Goal: Book appointment/travel/reservation

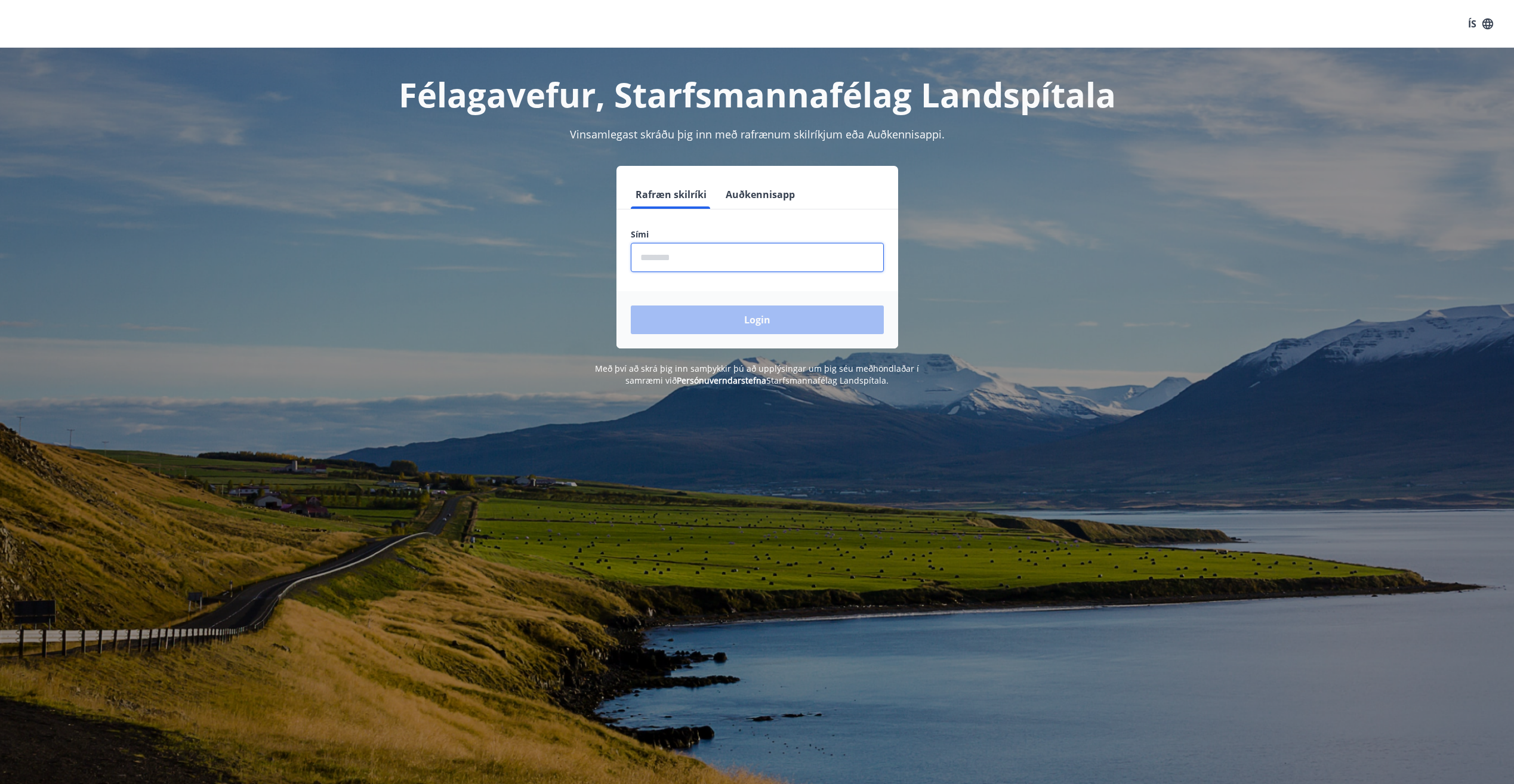
click at [687, 259] on input "phone" at bounding box center [757, 258] width 253 height 29
type input "********"
click at [752, 316] on button "Login" at bounding box center [757, 320] width 253 height 29
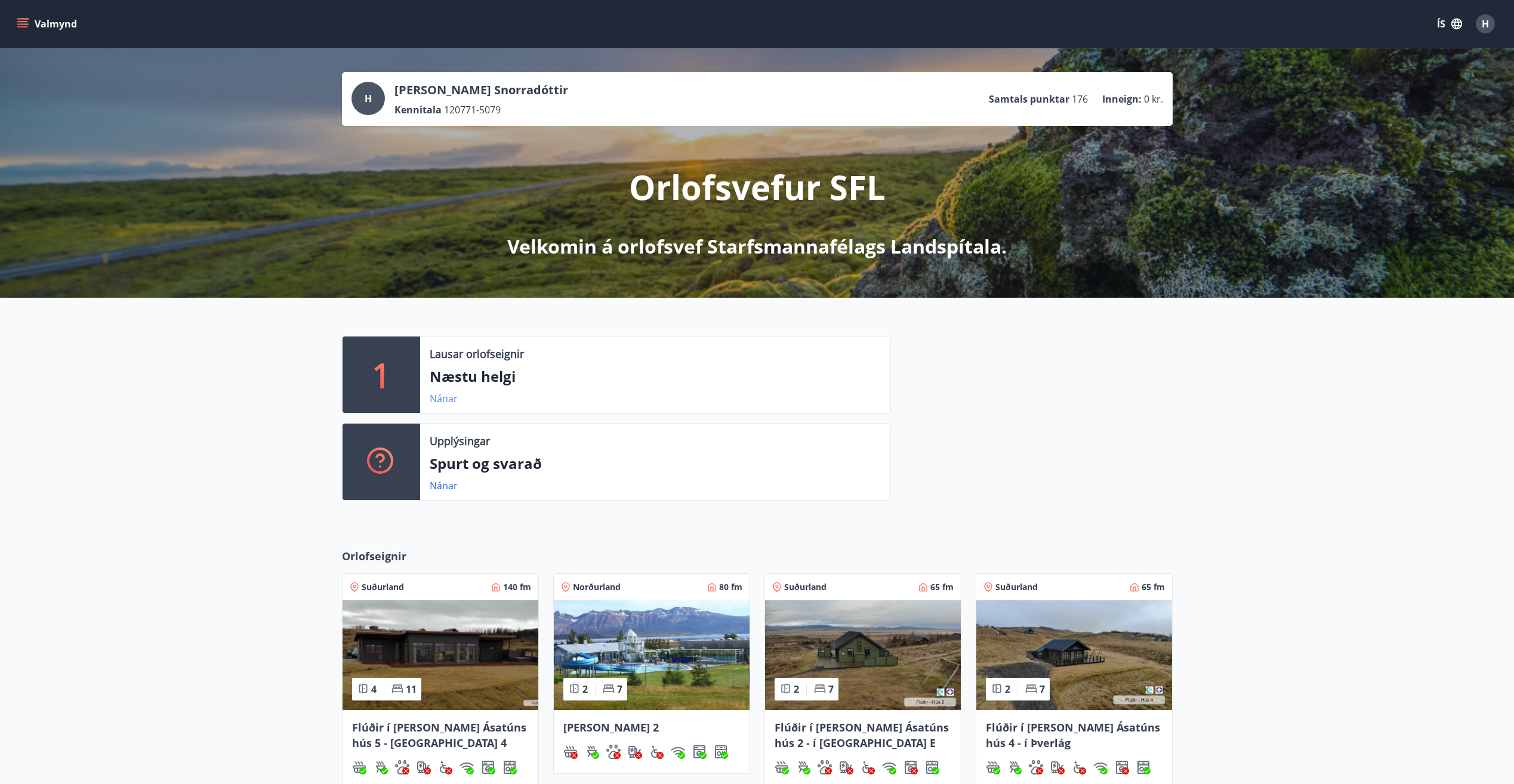
click at [442, 400] on link "Nánar" at bounding box center [443, 399] width 28 height 13
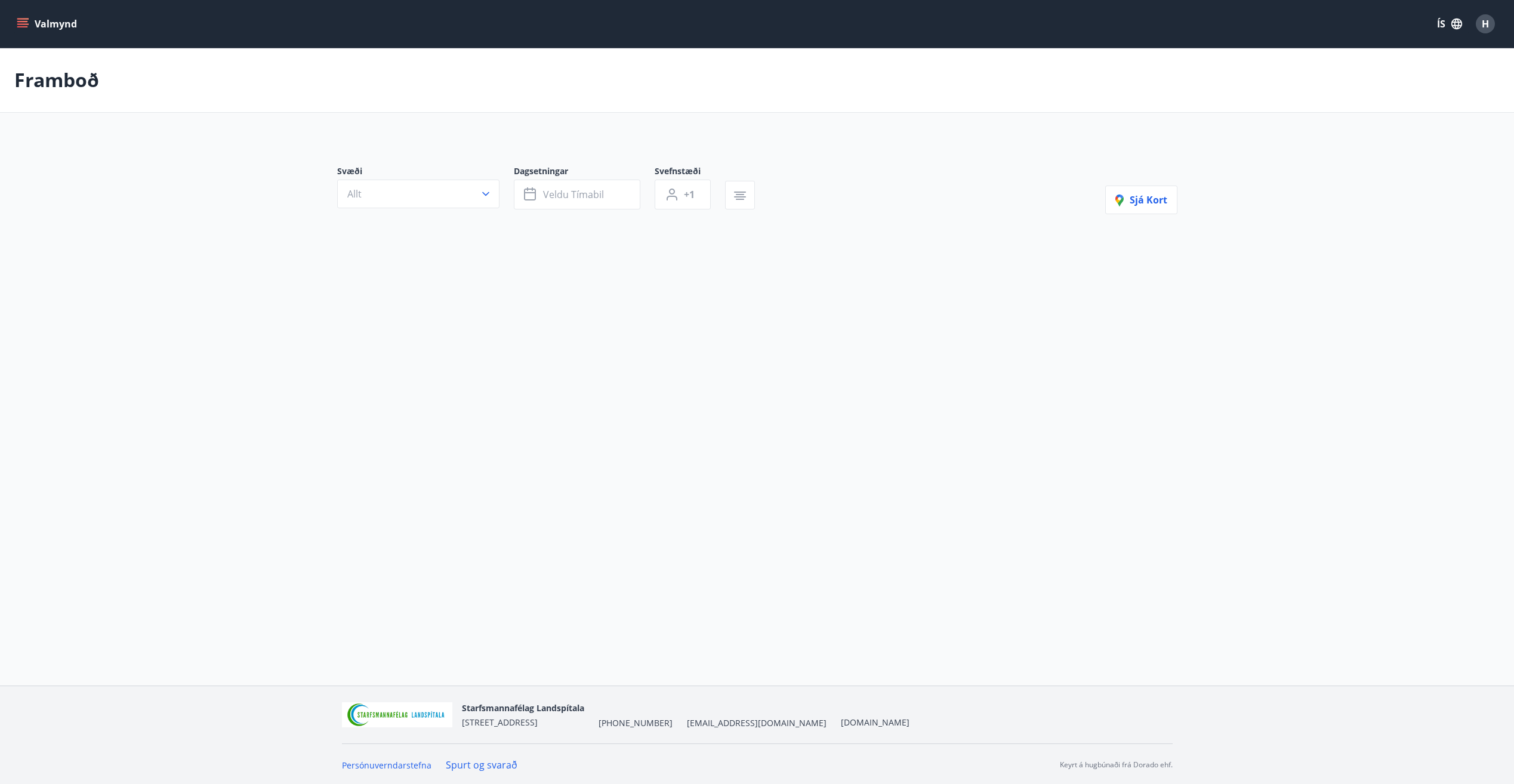
type input "*"
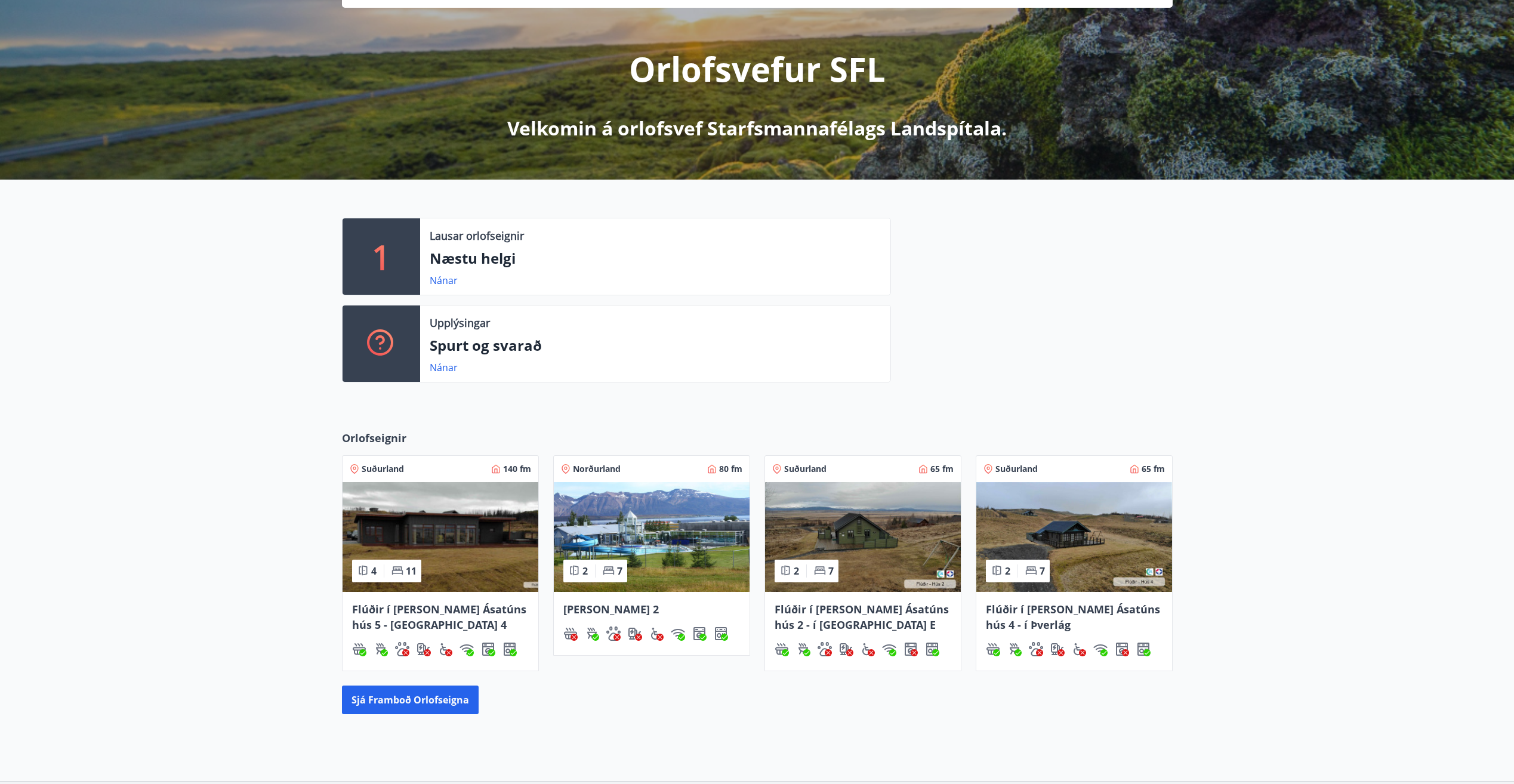
scroll to position [119, 0]
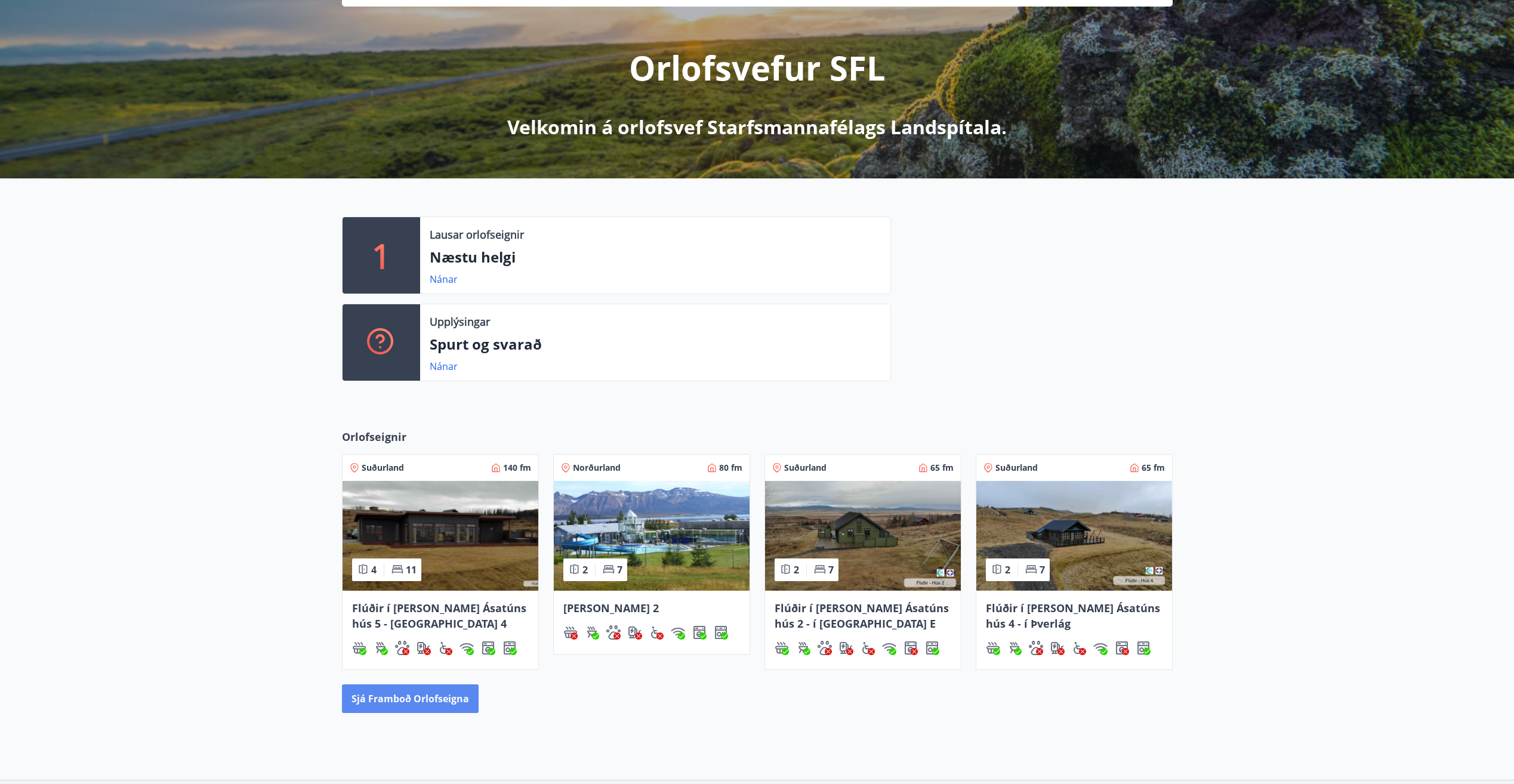
click at [414, 693] on button "Sjá framboð orlofseigna" at bounding box center [410, 699] width 137 height 29
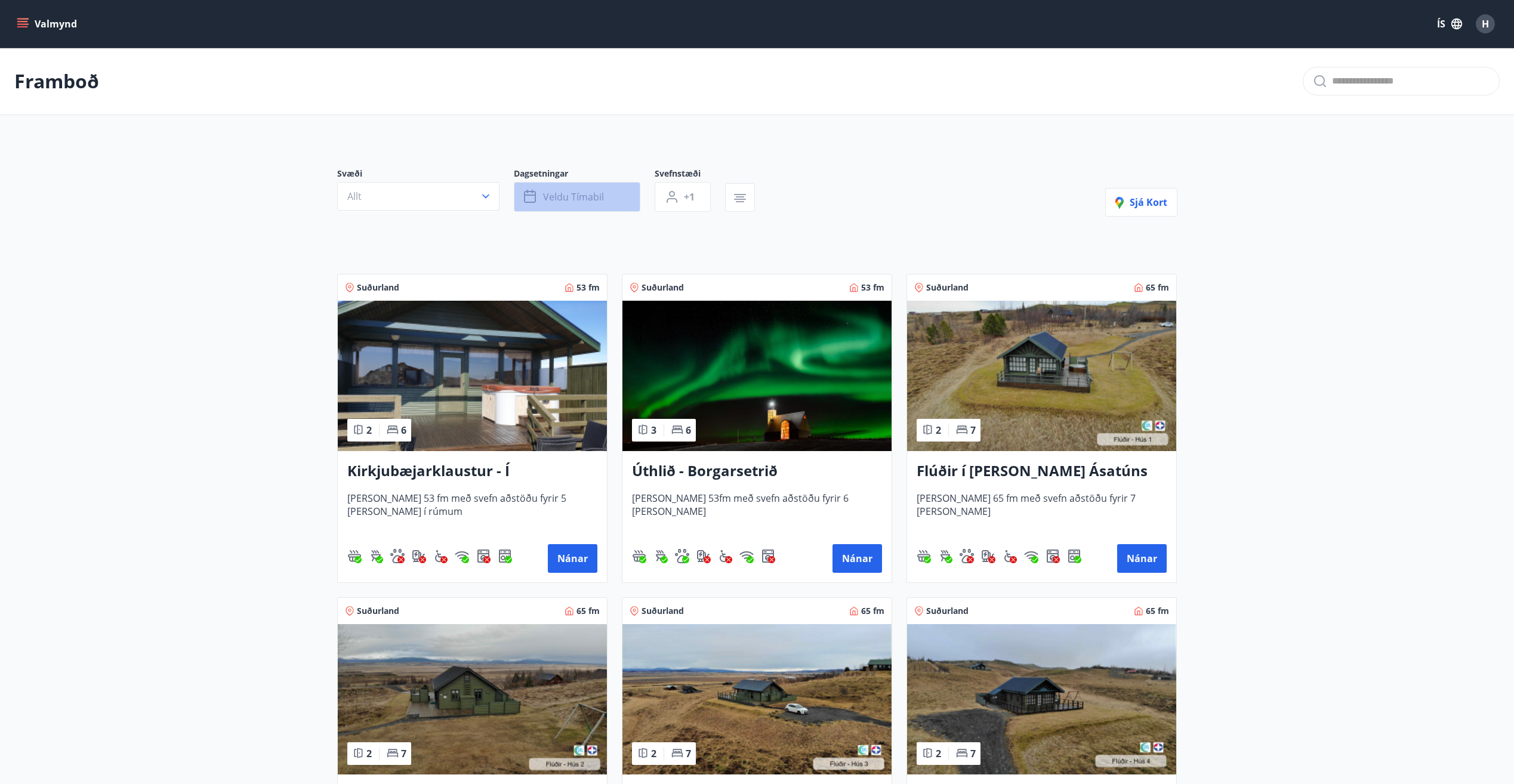
click at [594, 195] on span "Veldu tímabil" at bounding box center [573, 197] width 61 height 13
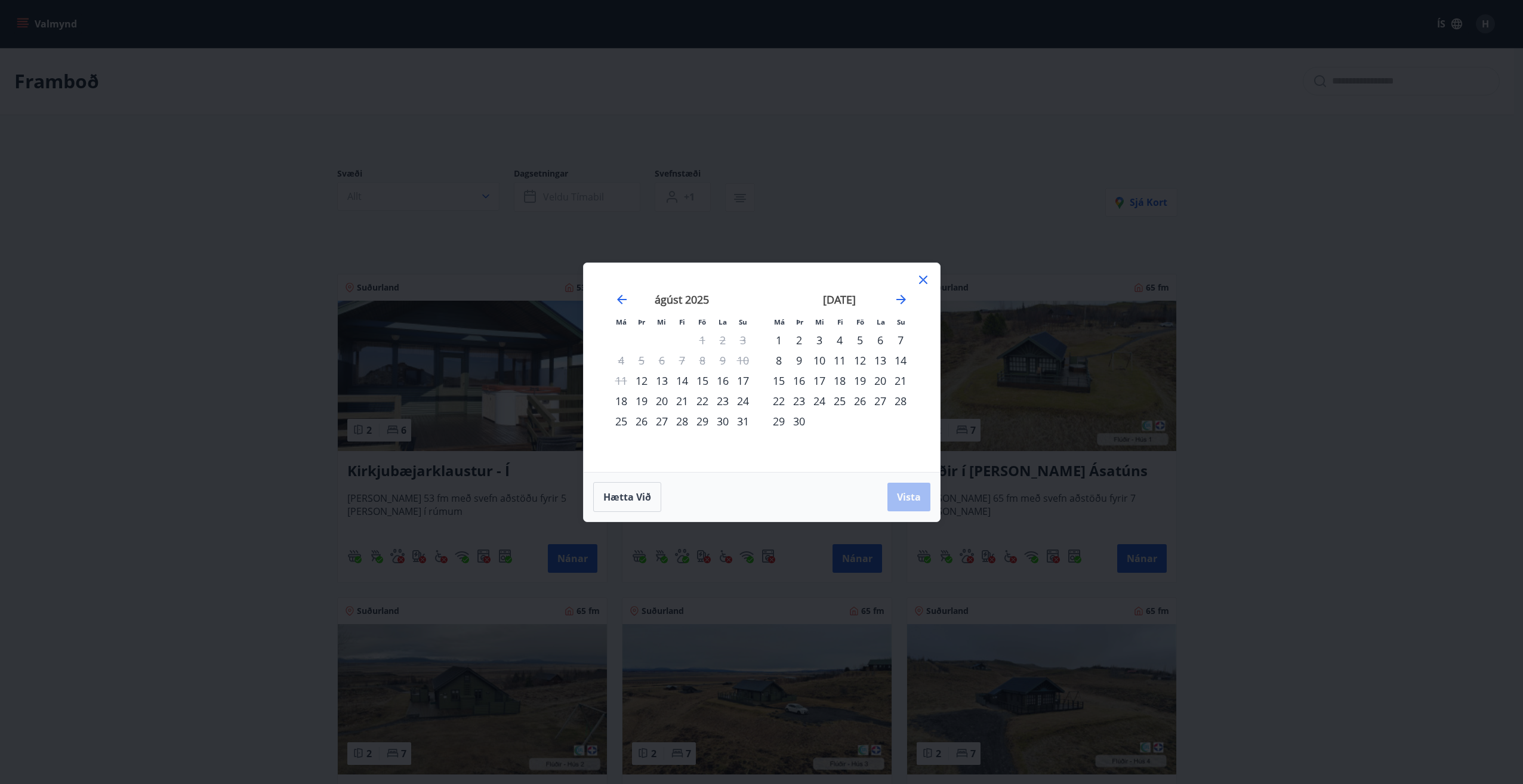
click at [638, 381] on div "12" at bounding box center [641, 381] width 20 height 20
click at [682, 380] on div "14" at bounding box center [682, 381] width 20 height 20
click at [904, 498] on span "Vista" at bounding box center [909, 497] width 24 height 13
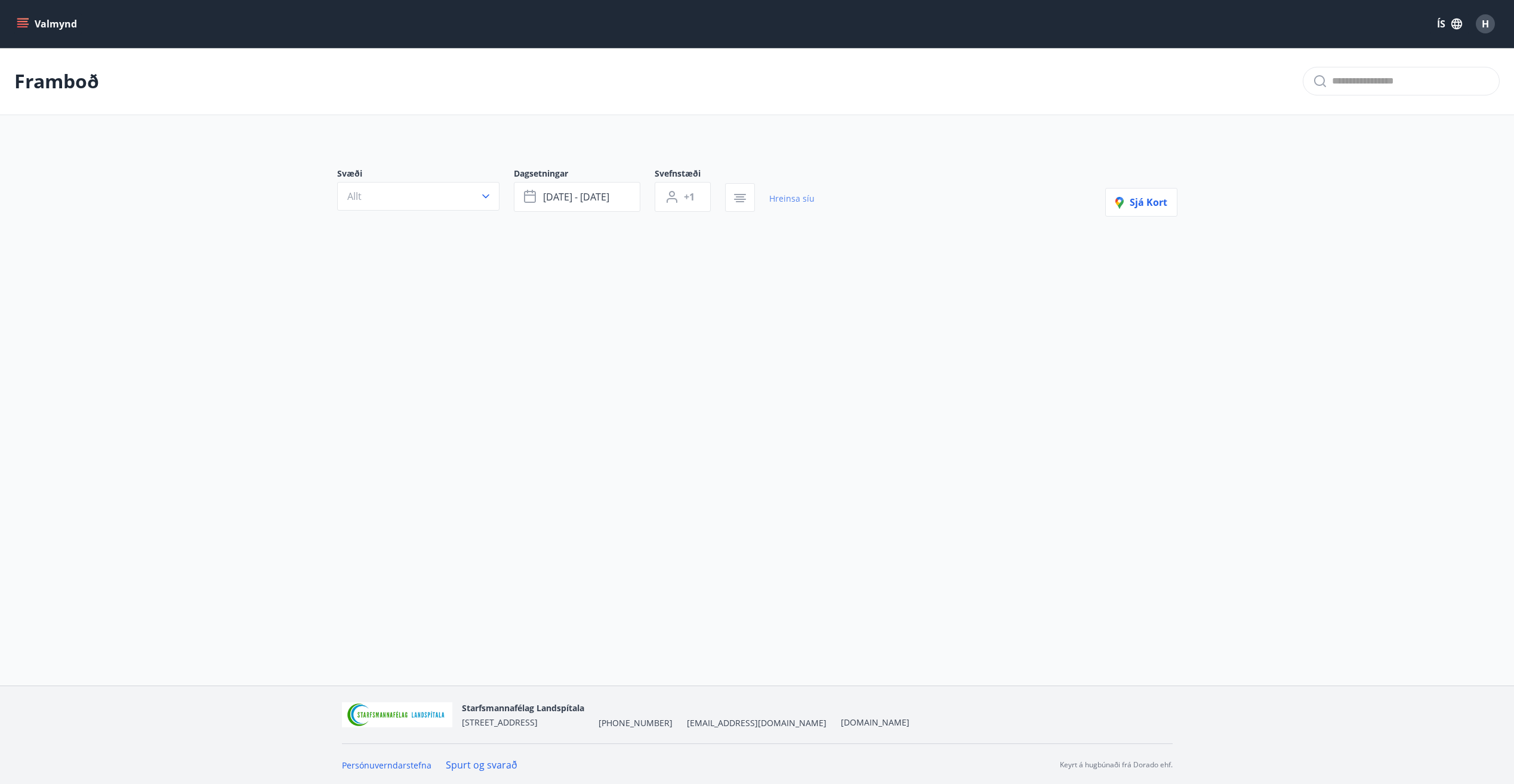
click at [801, 200] on link "Hreinsa síu" at bounding box center [791, 199] width 45 height 26
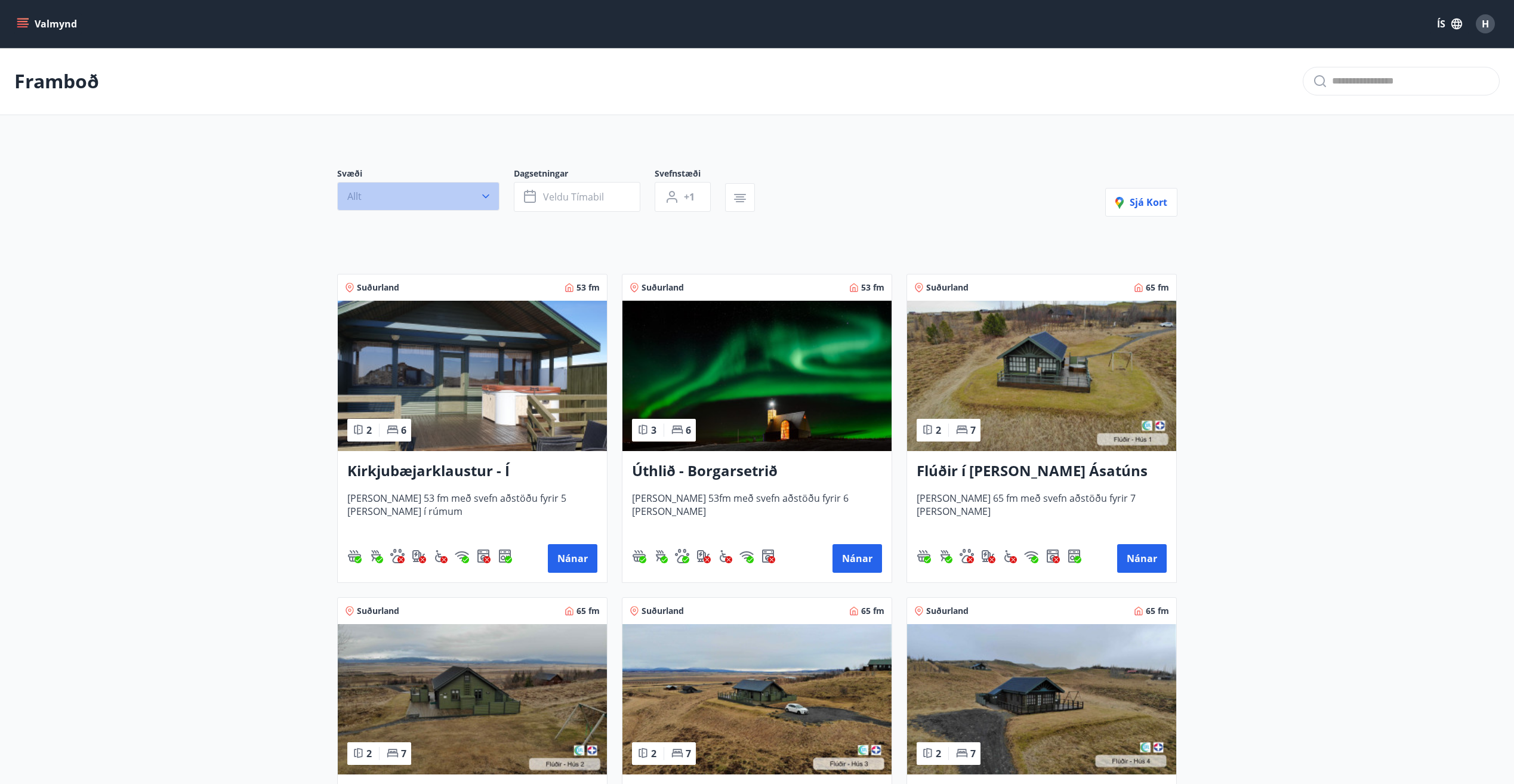
click at [483, 197] on icon "button" at bounding box center [486, 196] width 12 height 12
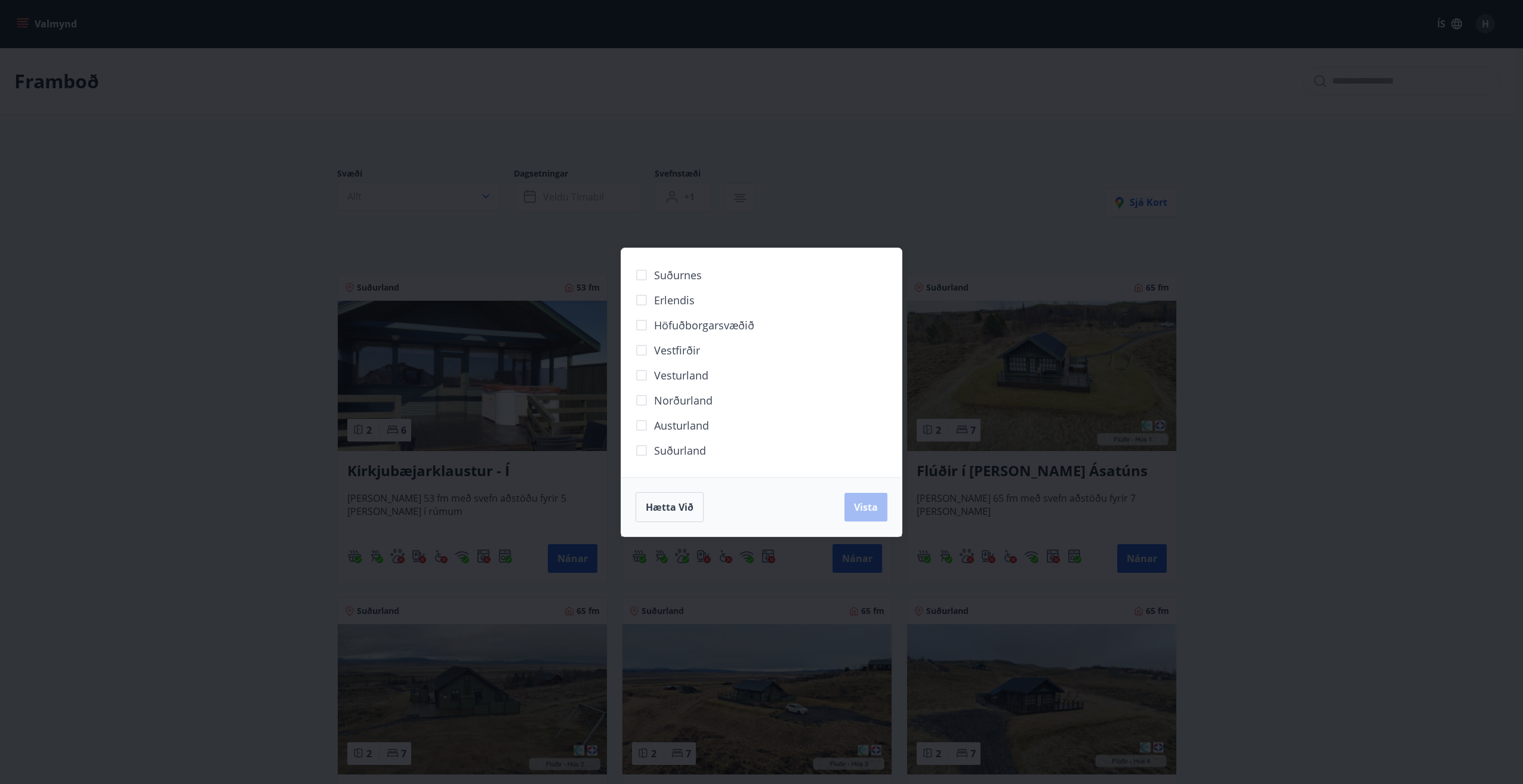
drag, startPoint x: 877, startPoint y: 506, endPoint x: 876, endPoint y: 490, distance: 16.0
click at [877, 502] on div "Hætta við Vista" at bounding box center [761, 507] width 252 height 30
drag, startPoint x: 924, startPoint y: 279, endPoint x: 960, endPoint y: 280, distance: 36.0
click at [938, 269] on div "Suðurnes Erlendis Höfuðborgarsvæðið Vestfirðir Vesturland Norðurland Austurland…" at bounding box center [761, 392] width 1523 height 784
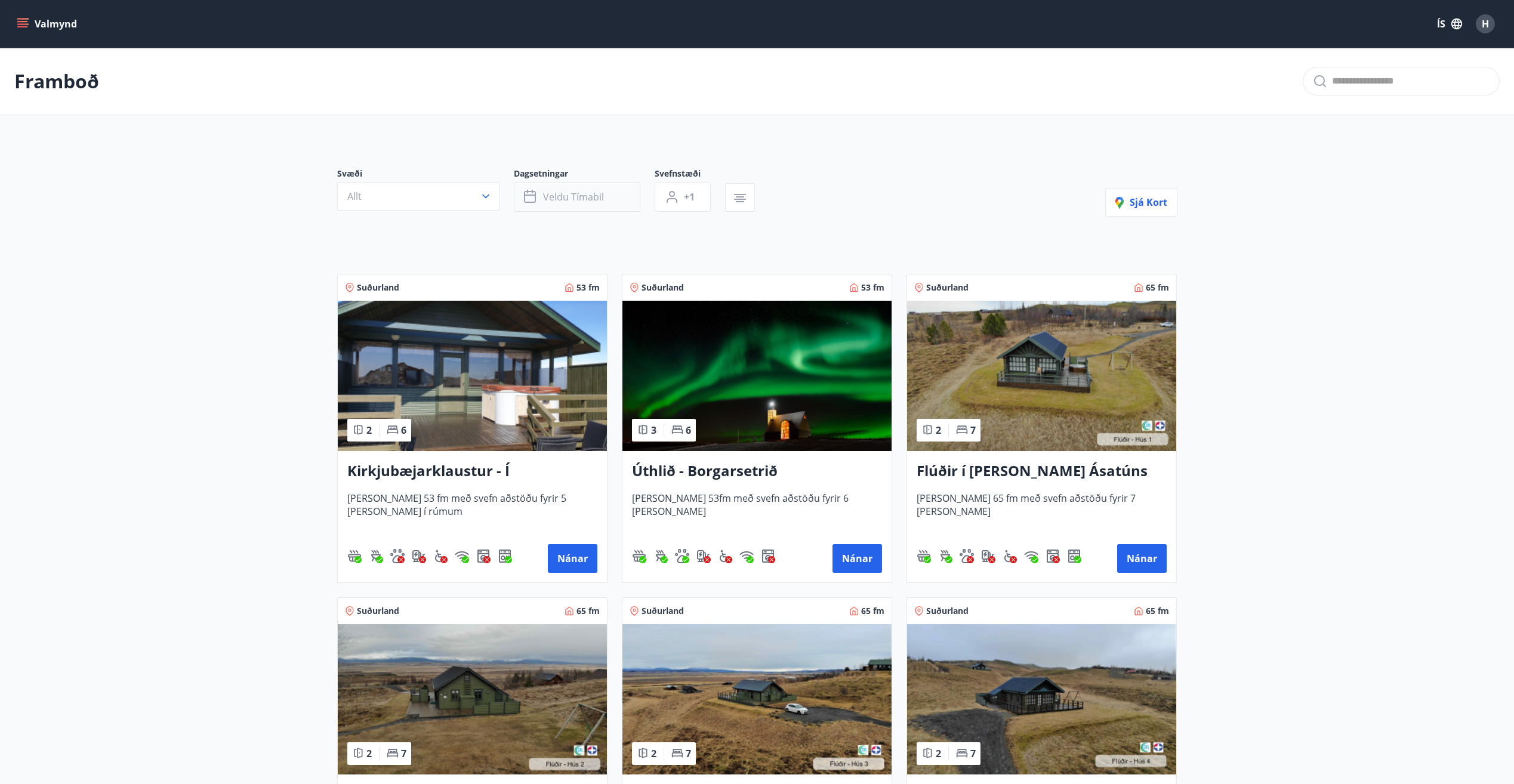
click at [559, 197] on span "Veldu tímabil" at bounding box center [573, 197] width 61 height 13
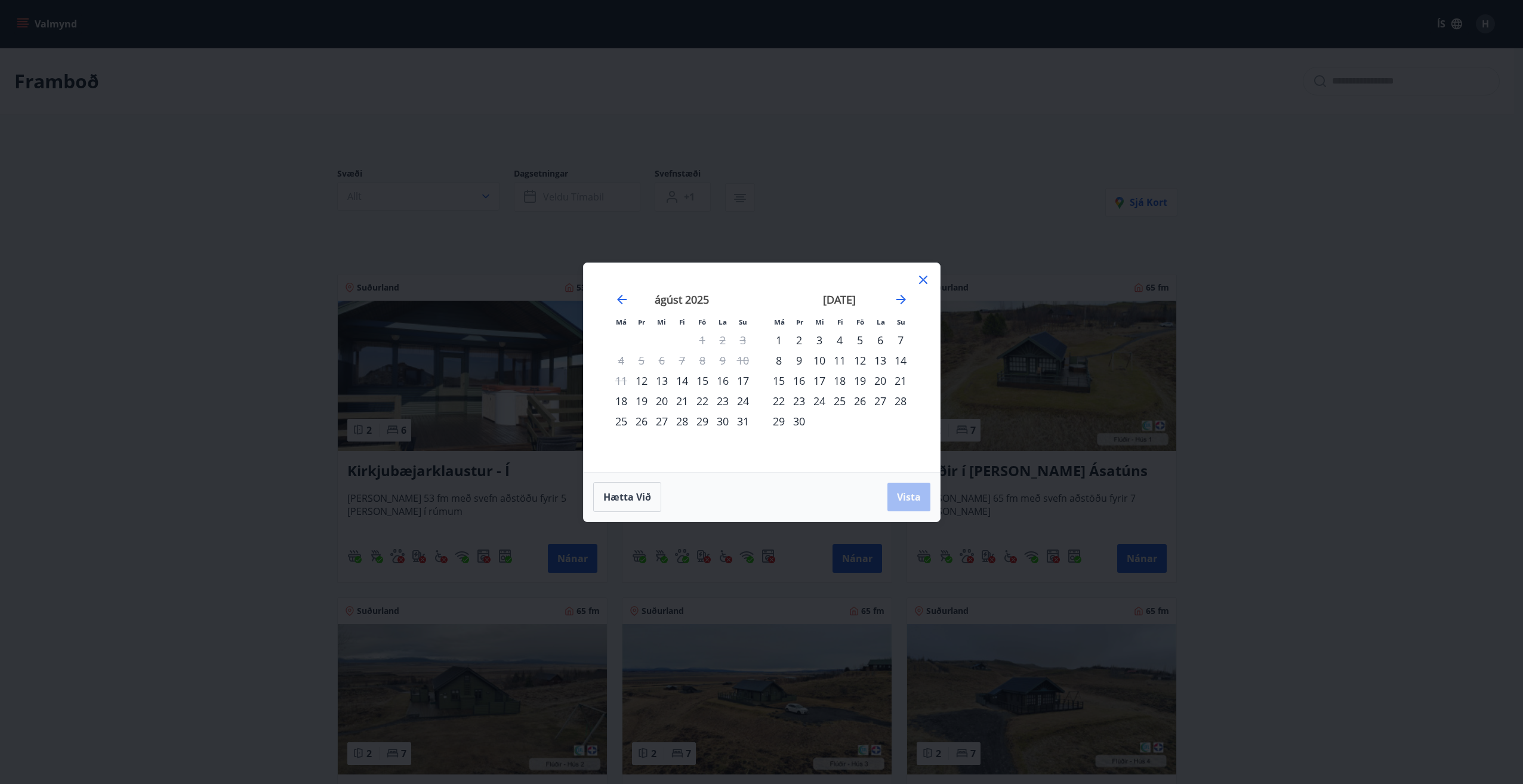
click at [644, 378] on div "12" at bounding box center [641, 381] width 20 height 20
click at [685, 383] on div "14" at bounding box center [682, 381] width 20 height 20
click at [912, 492] on span "Vista" at bounding box center [909, 497] width 24 height 13
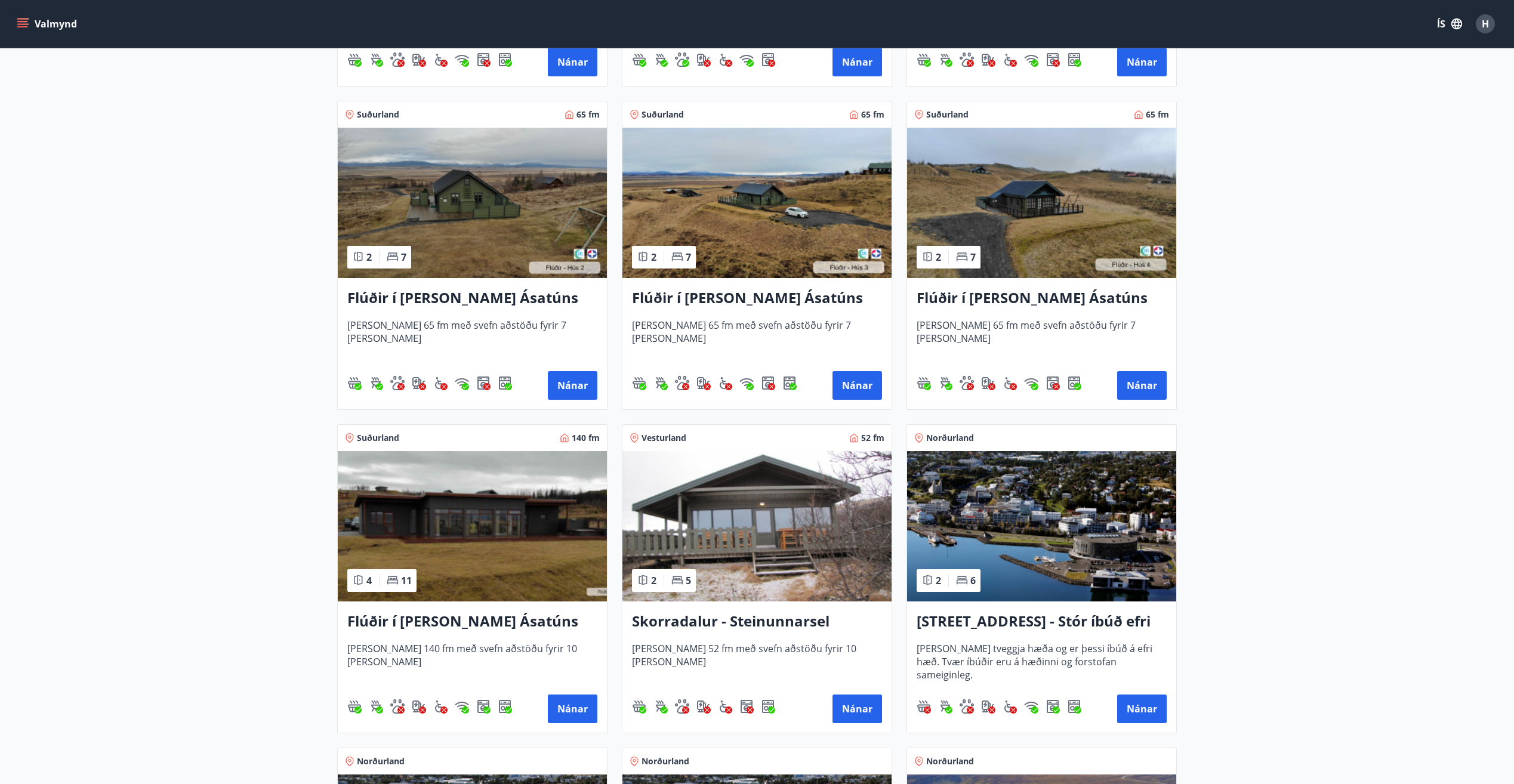
scroll to position [597, 0]
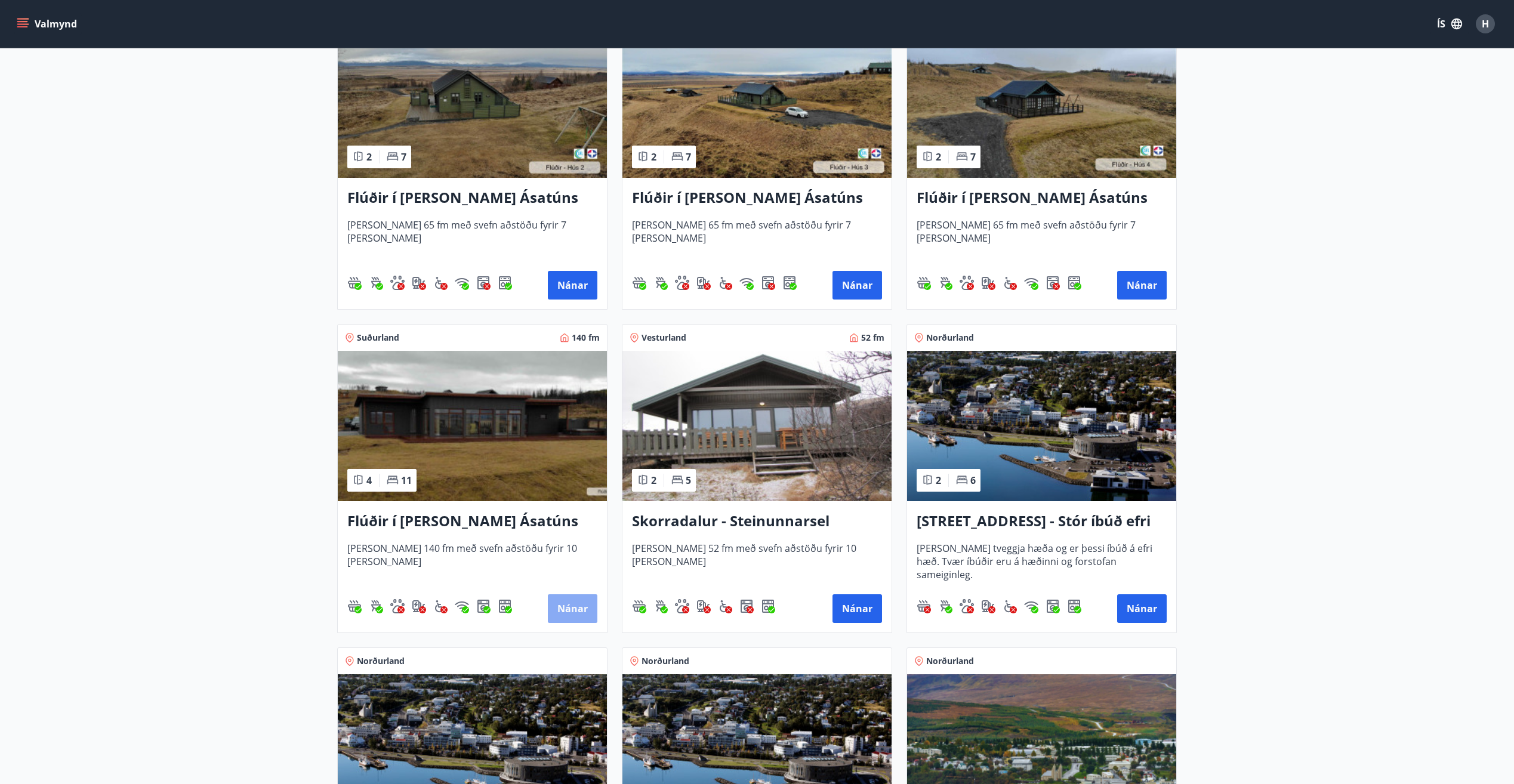
click at [595, 603] on button "Nánar" at bounding box center [572, 609] width 49 height 29
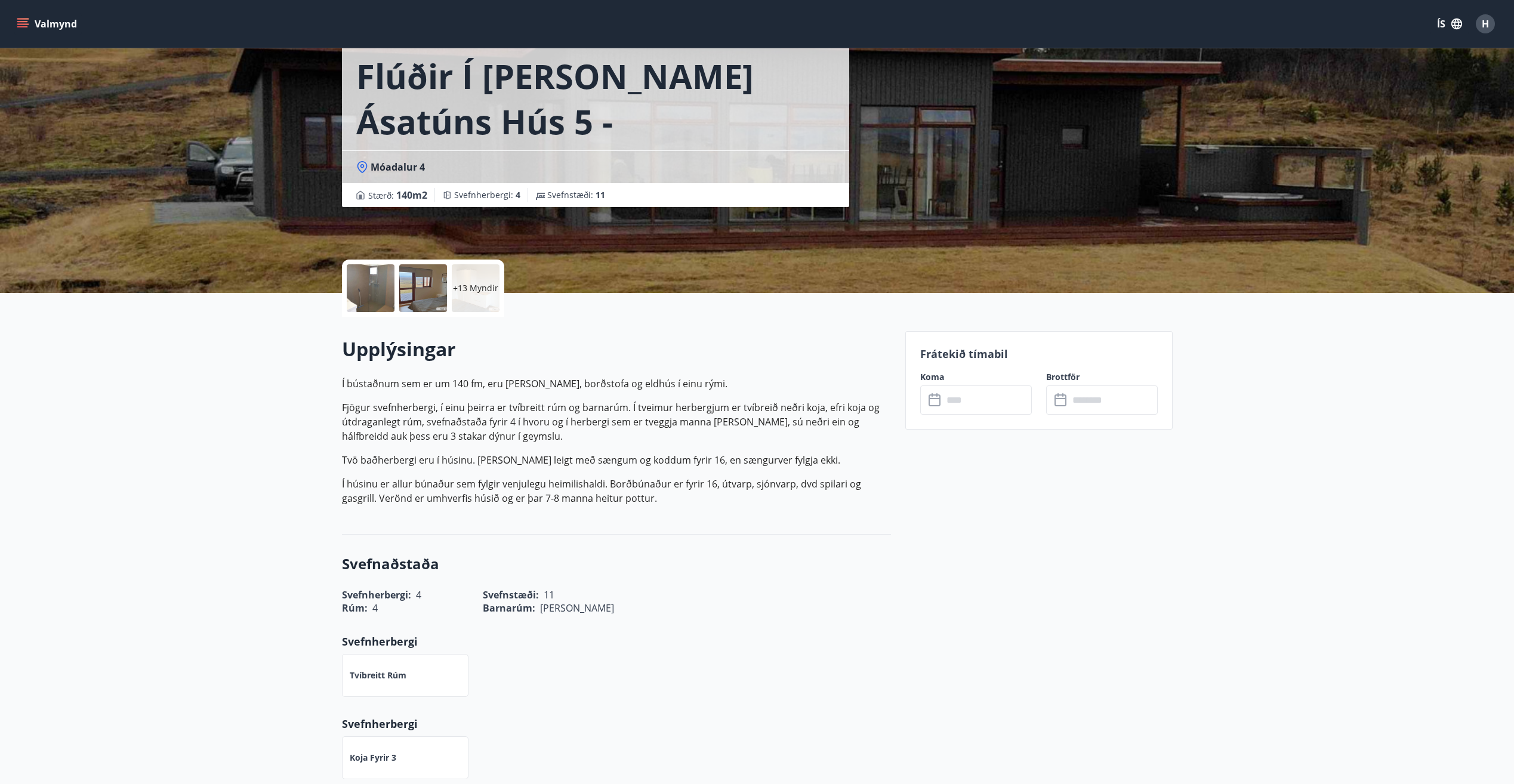
scroll to position [60, 0]
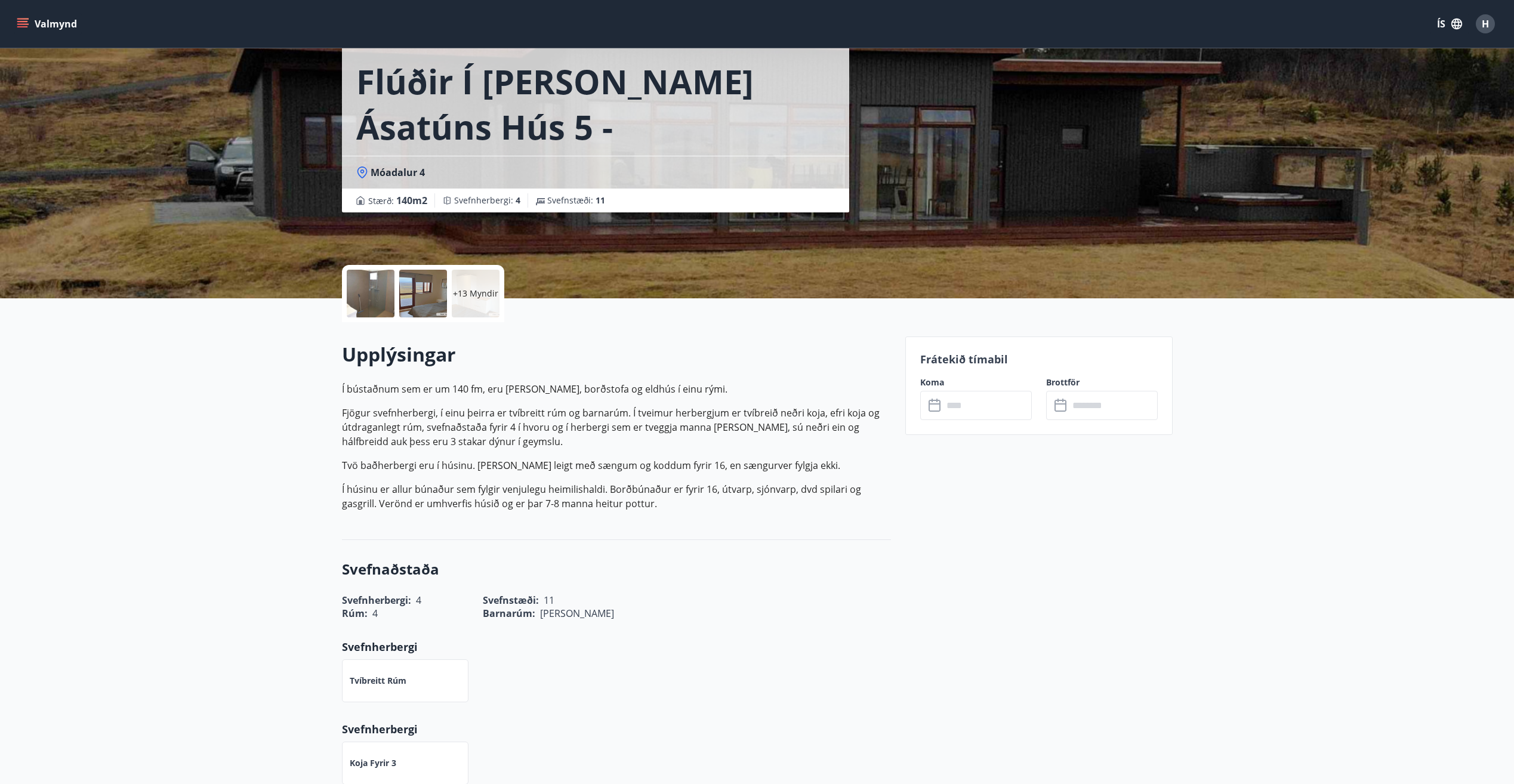
click at [950, 412] on input "text" at bounding box center [987, 406] width 89 height 29
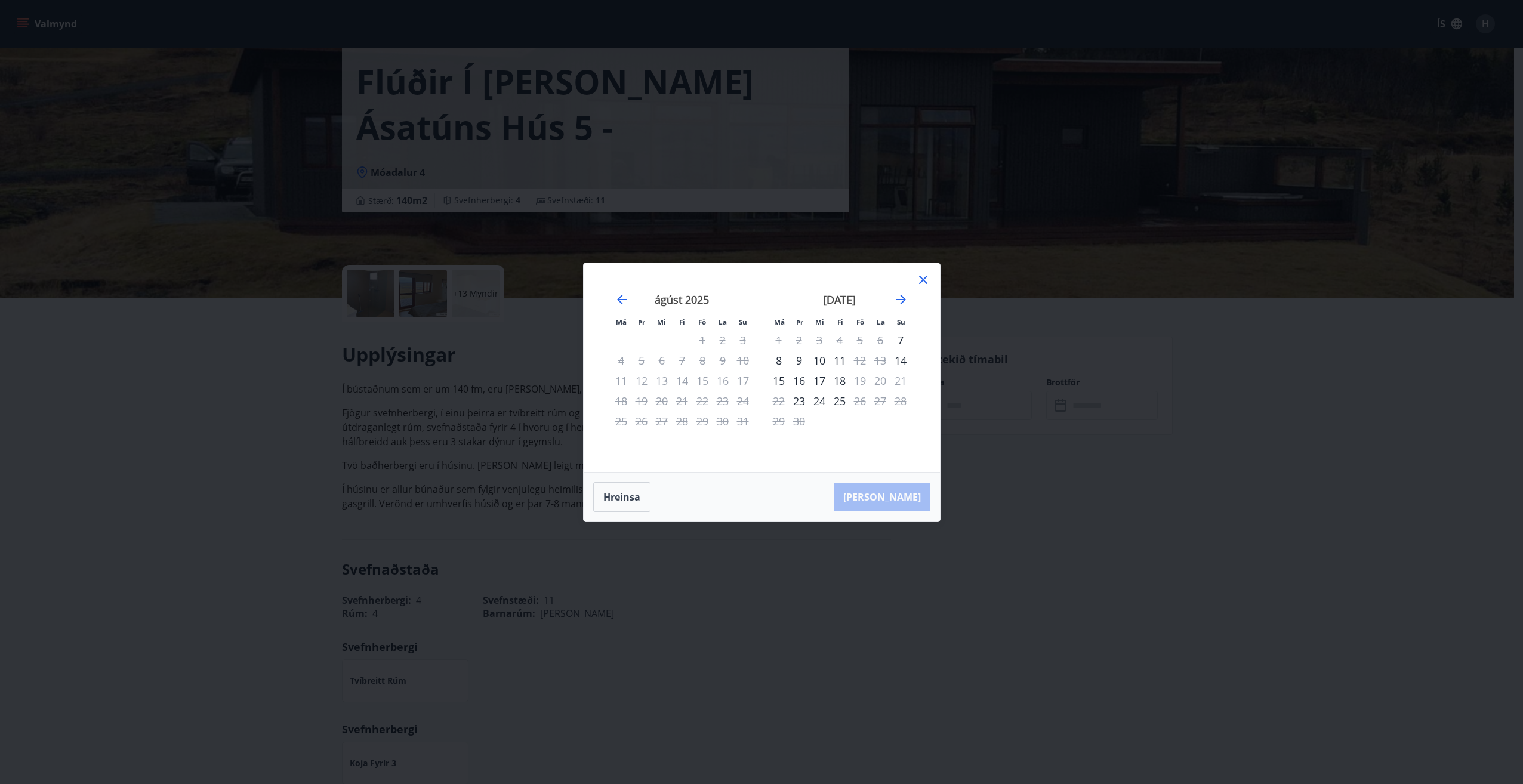
click at [916, 279] on icon at bounding box center [923, 280] width 14 height 14
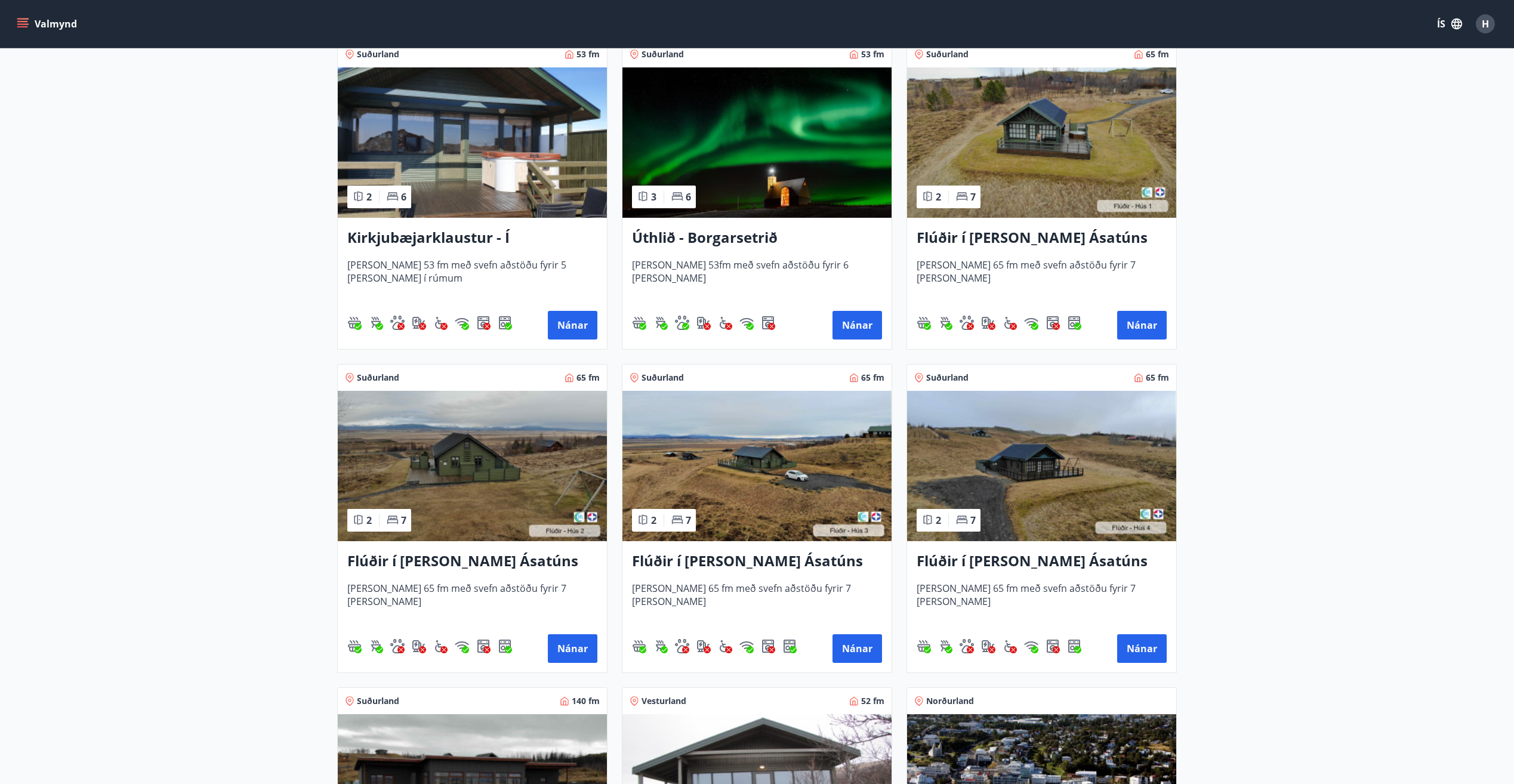
scroll to position [239, 0]
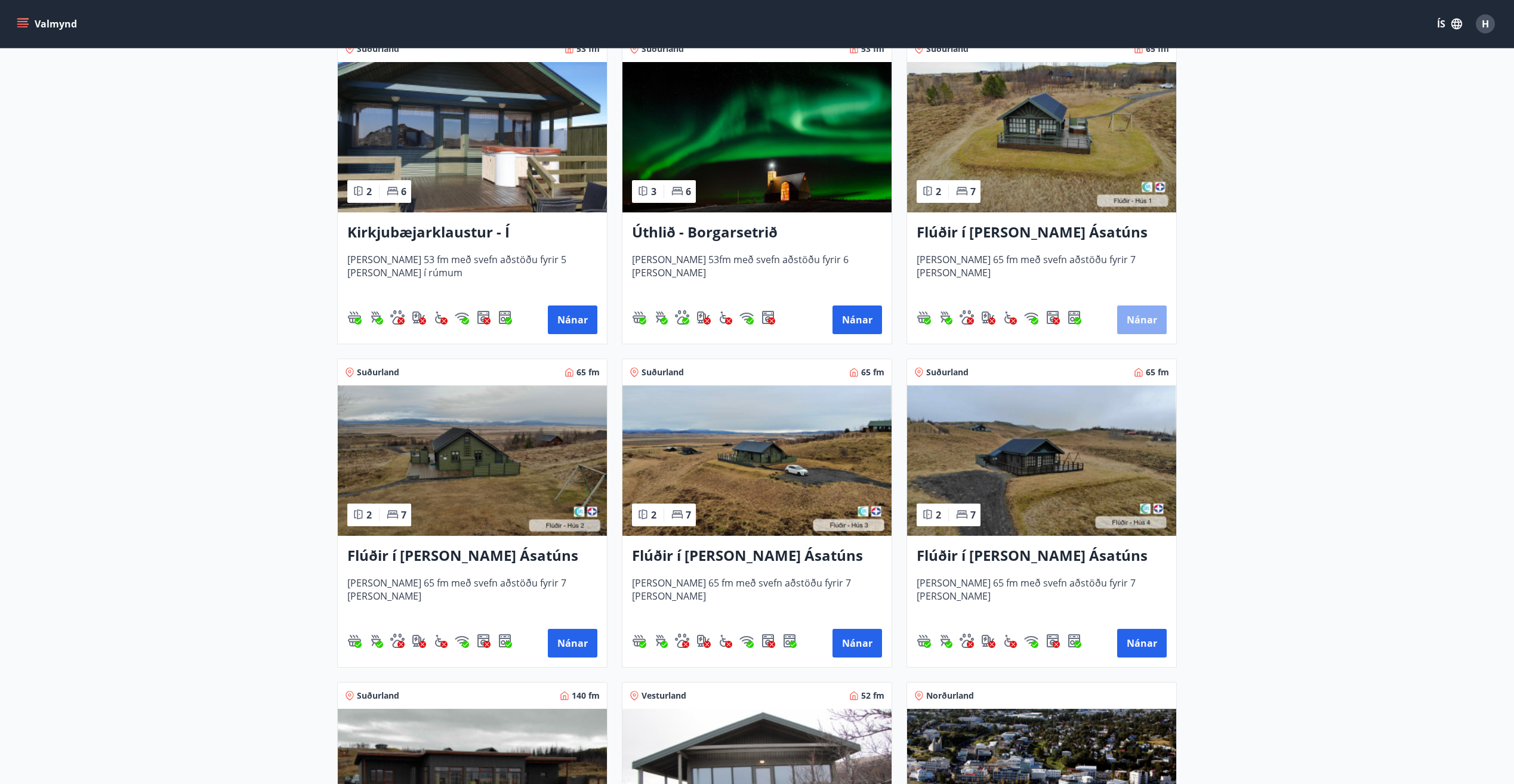
click at [1143, 322] on button "Nánar" at bounding box center [1142, 320] width 49 height 29
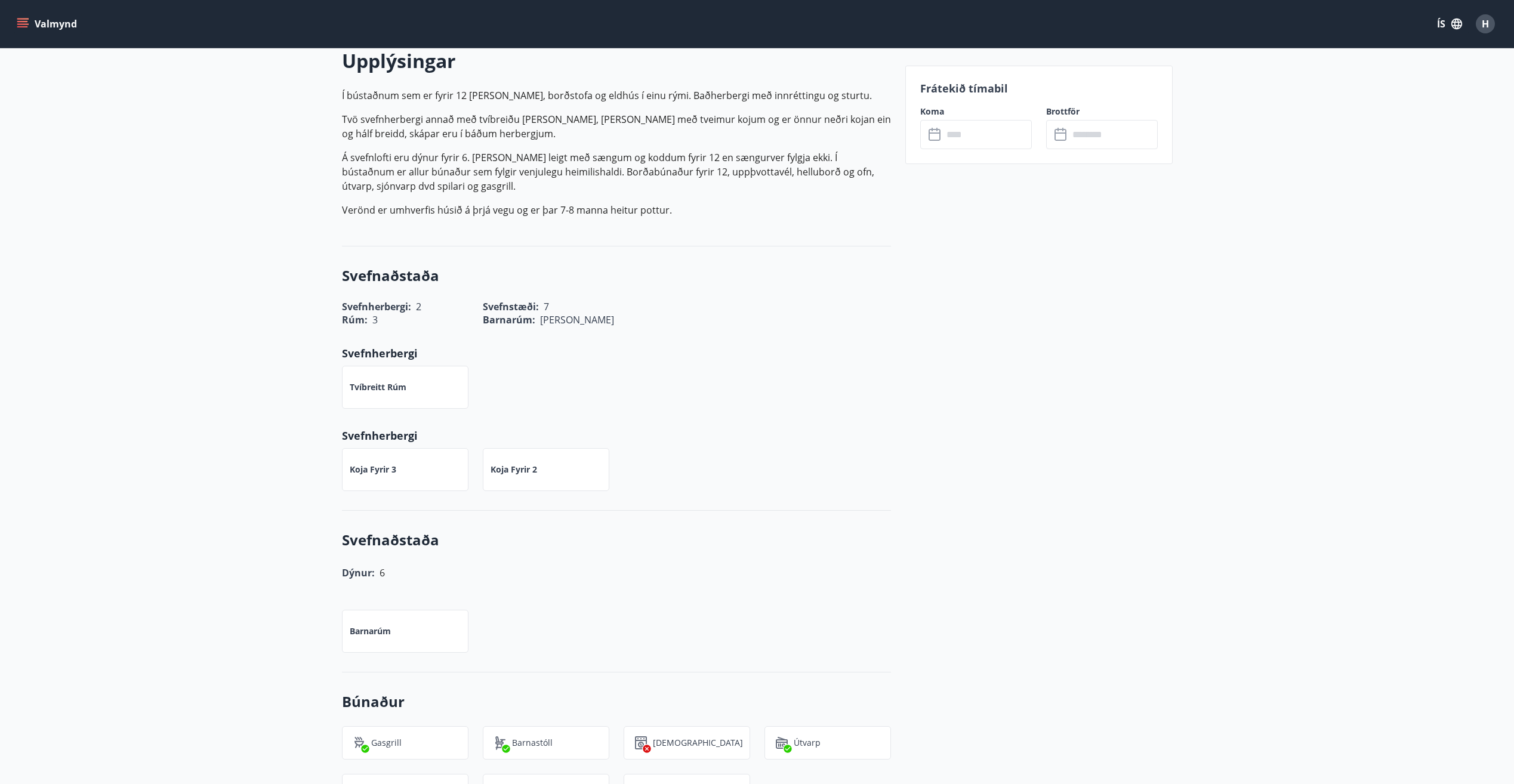
scroll to position [119, 0]
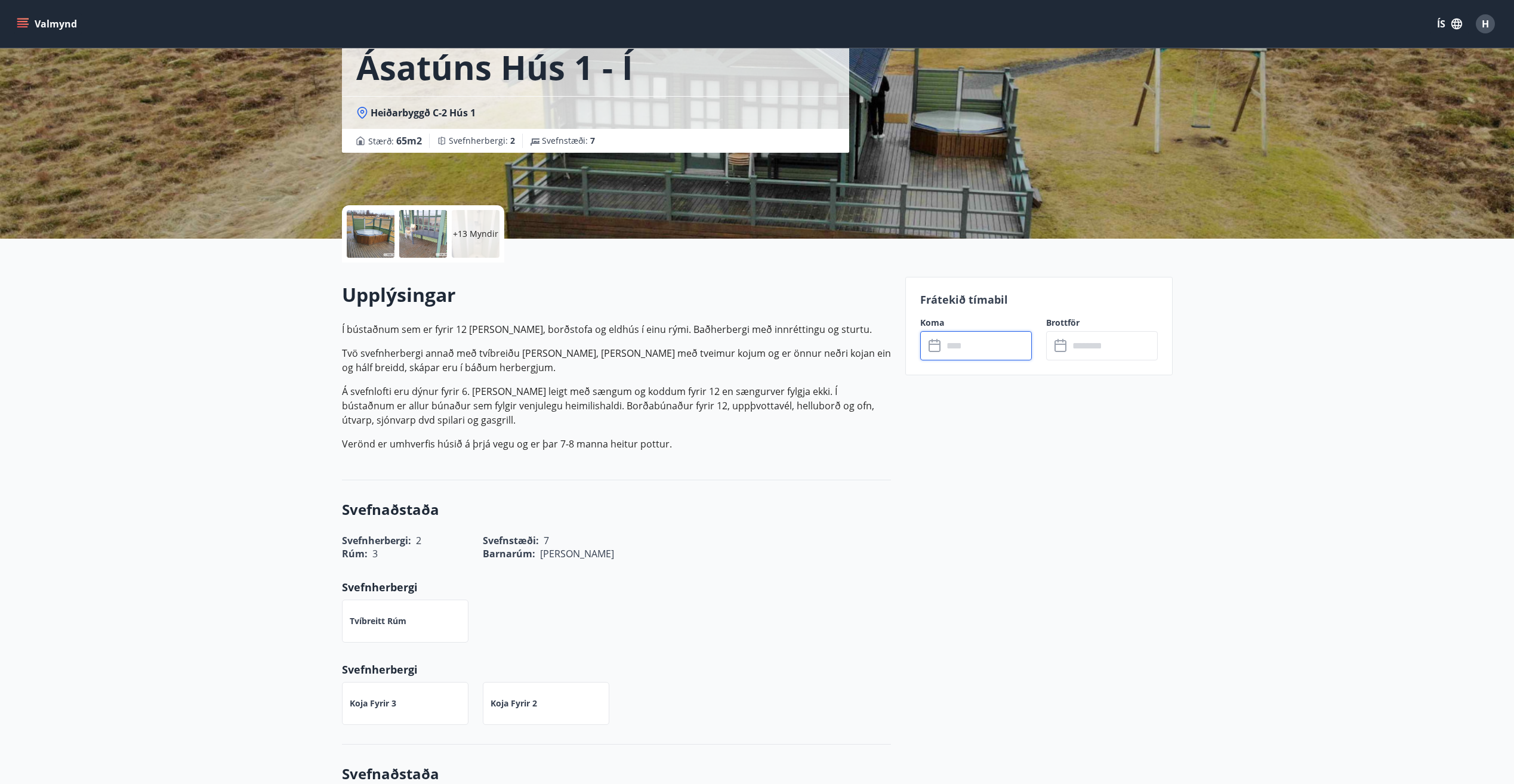
click at [977, 337] on input "text" at bounding box center [987, 345] width 89 height 29
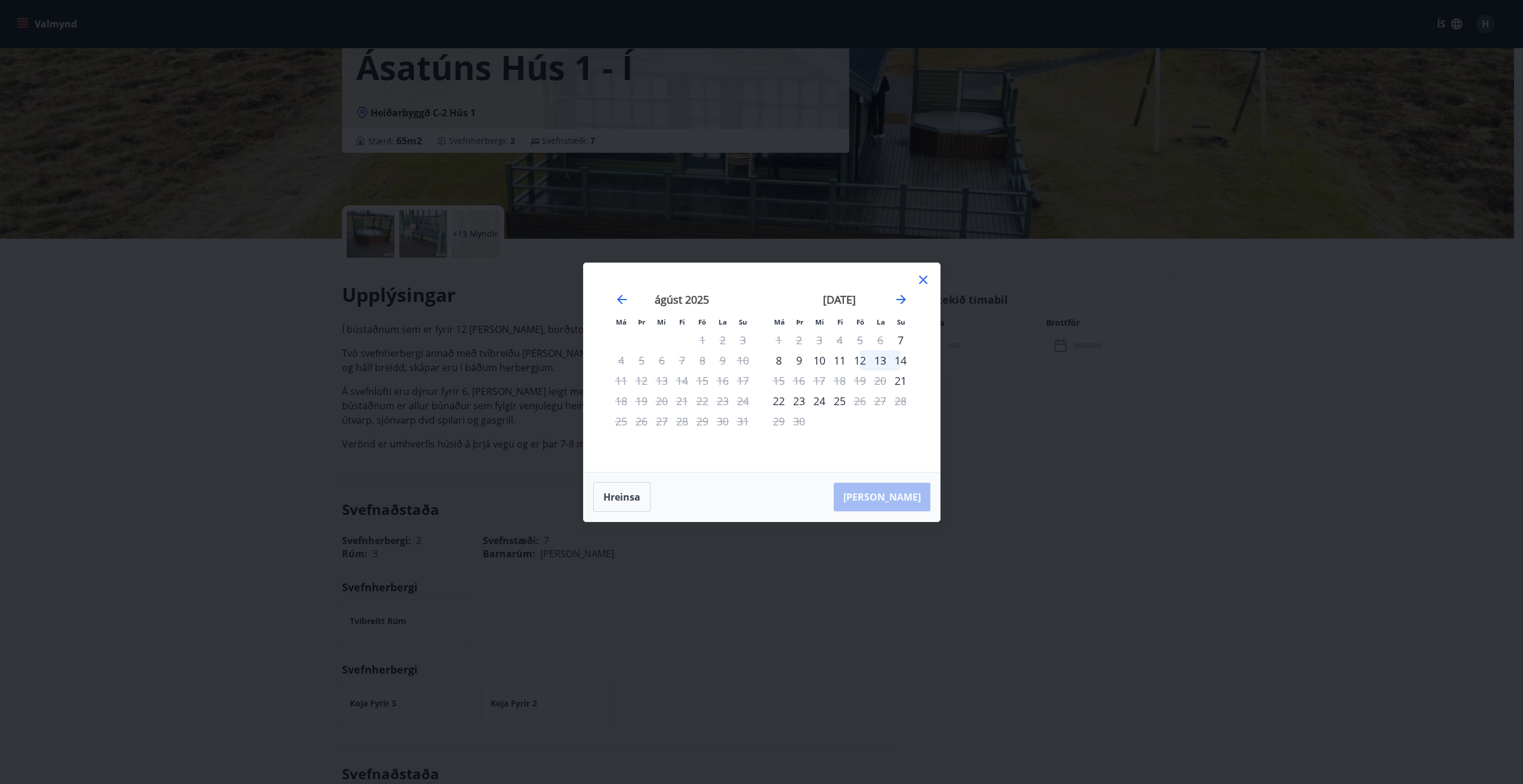
click at [928, 275] on icon at bounding box center [923, 280] width 14 height 14
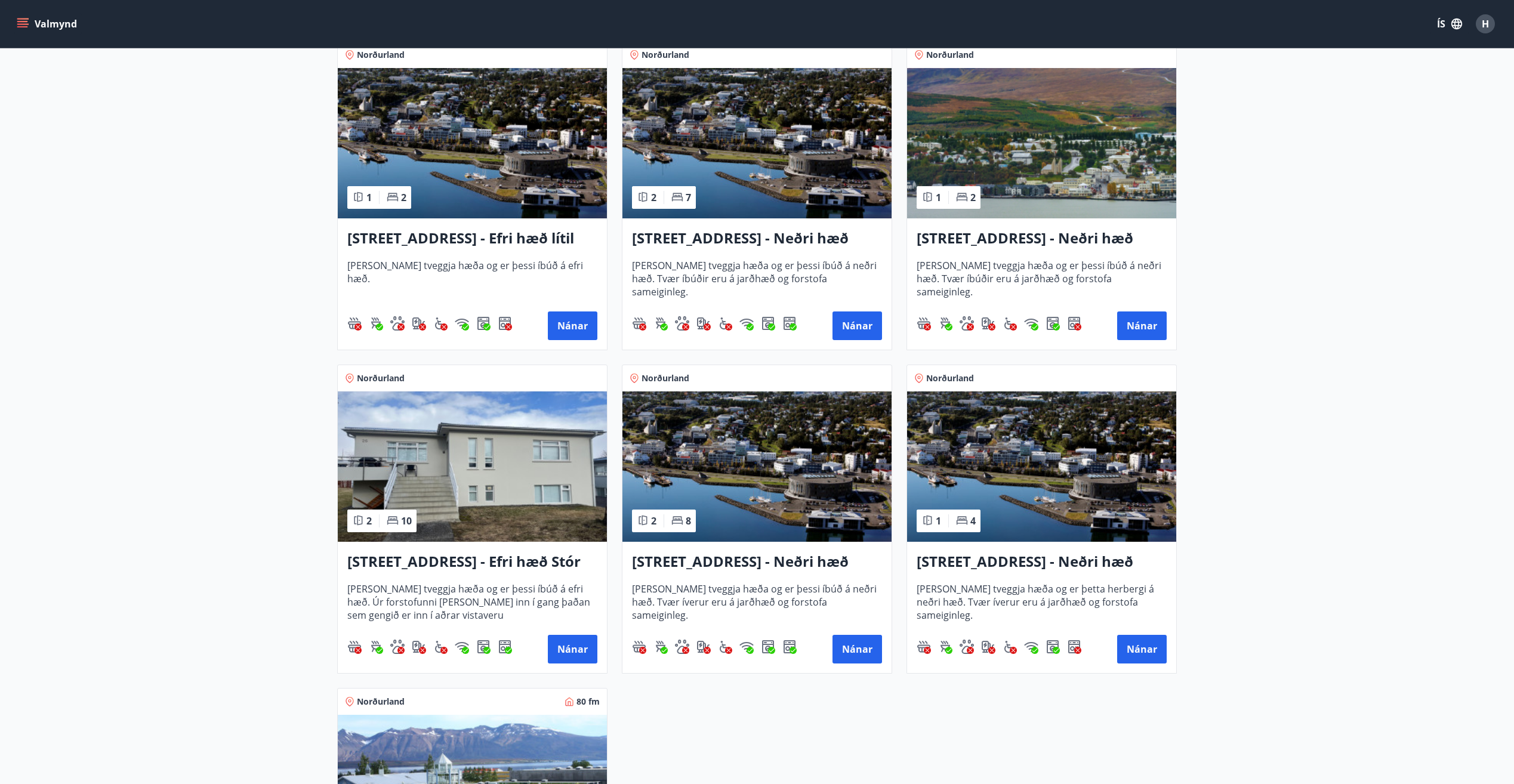
scroll to position [1551, 0]
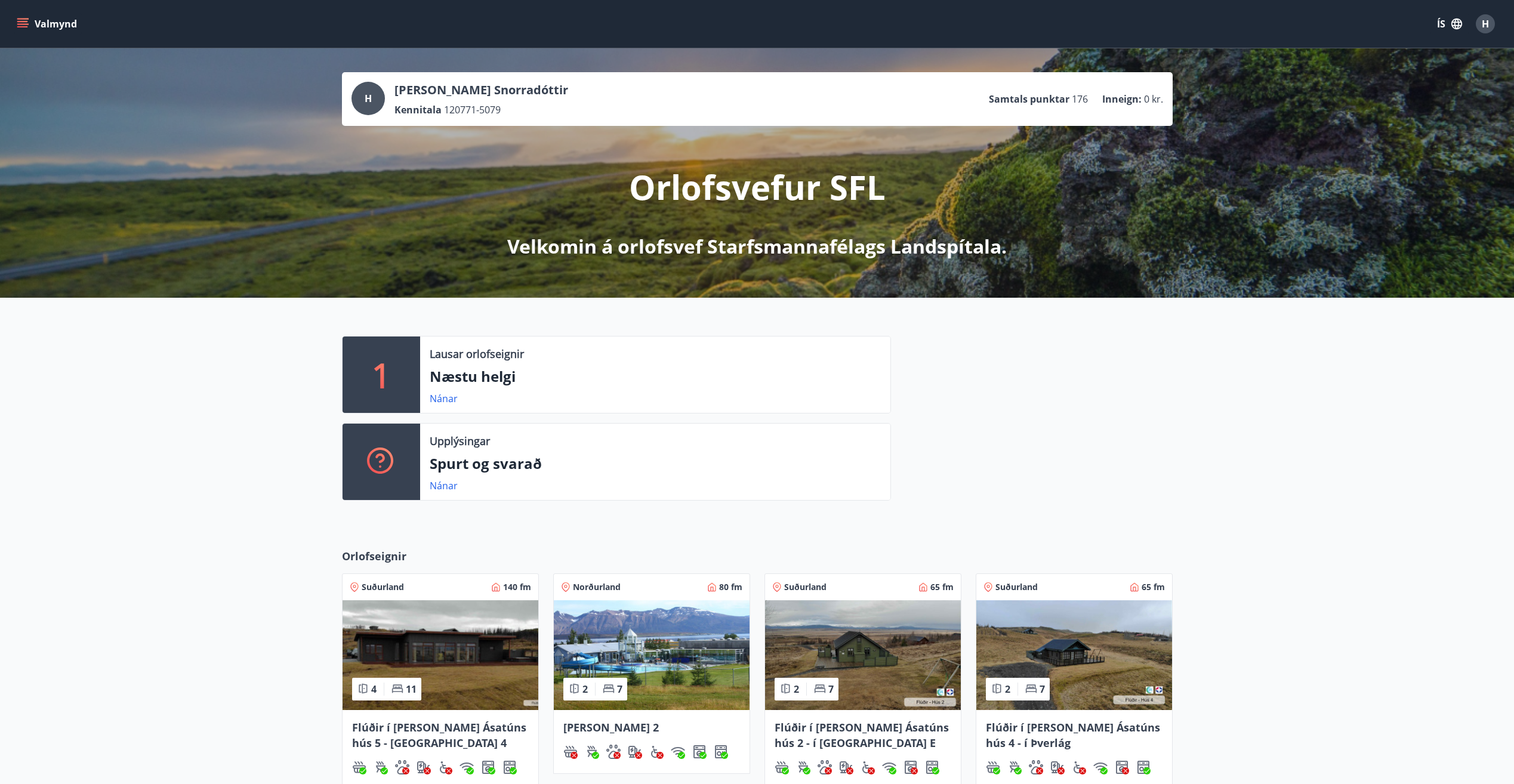
scroll to position [119, 0]
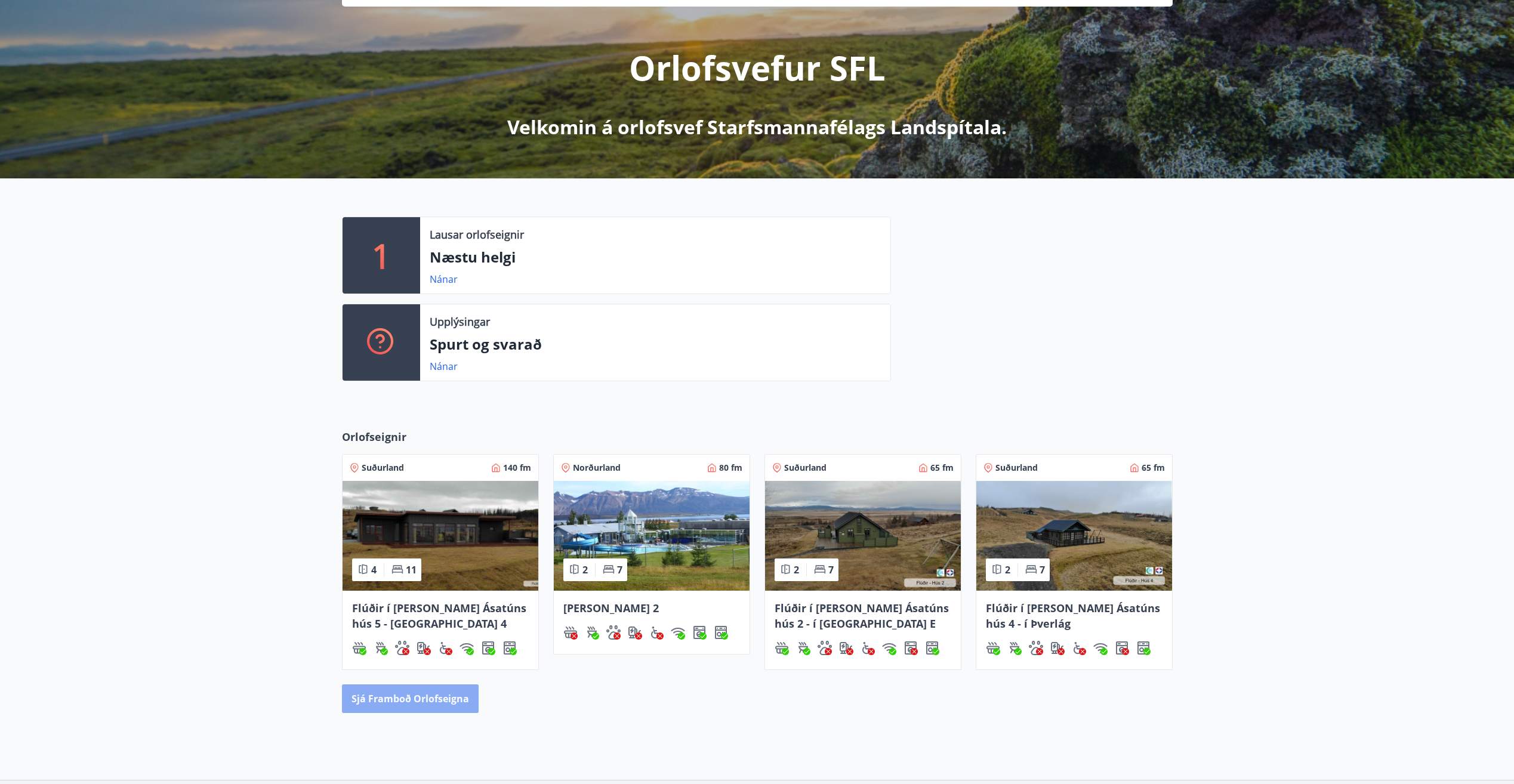
click at [409, 699] on button "Sjá framboð orlofseigna" at bounding box center [410, 699] width 137 height 29
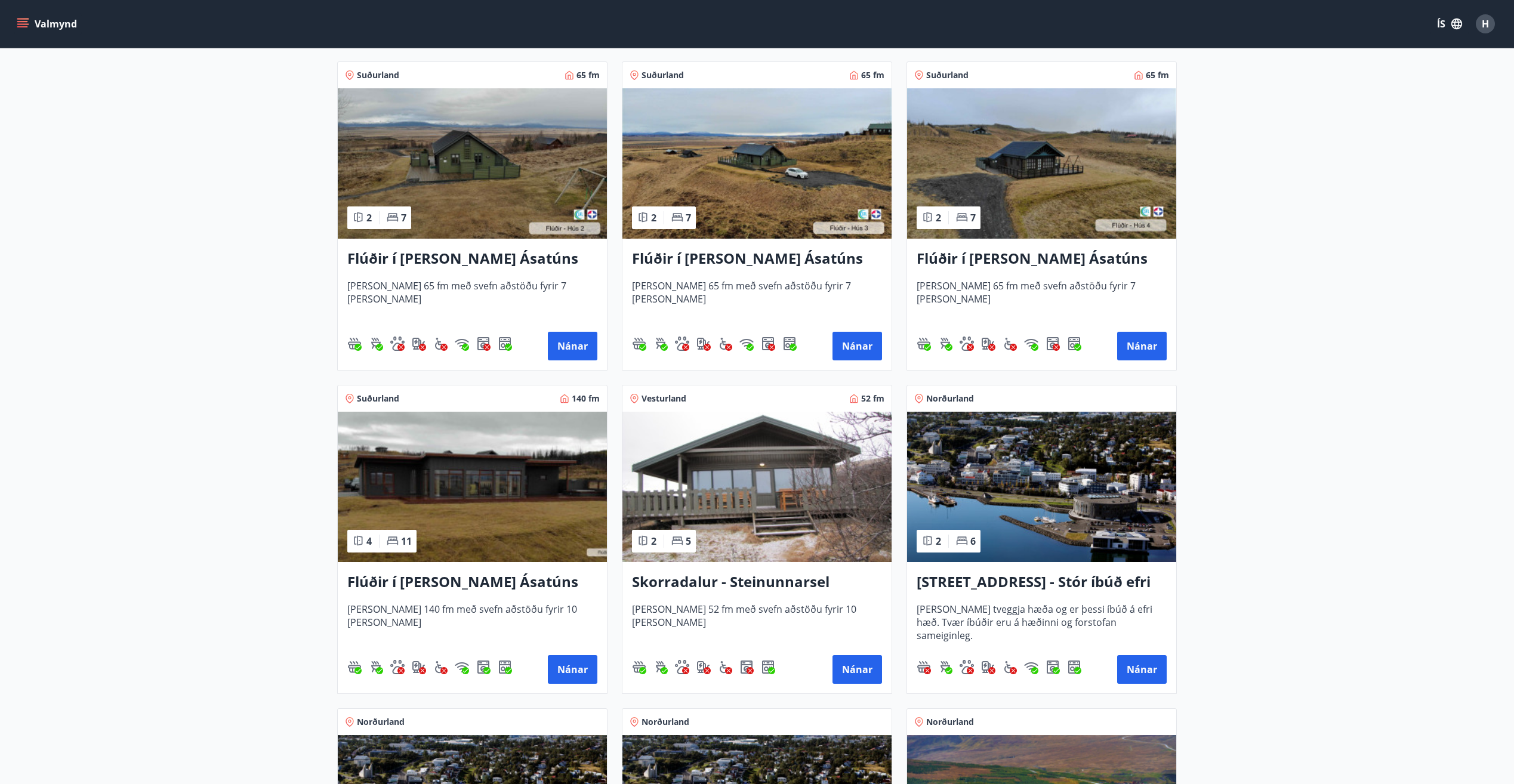
scroll to position [537, 0]
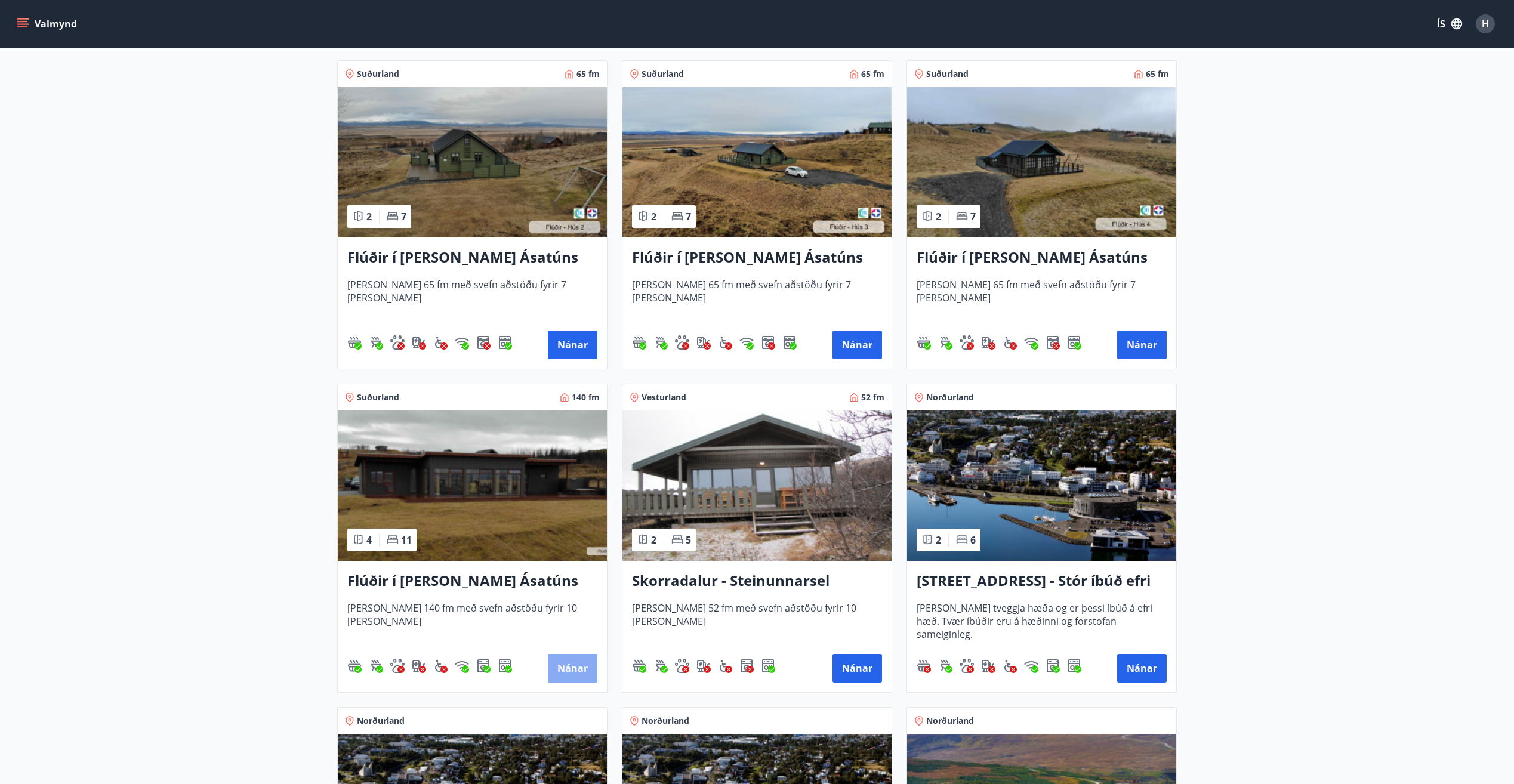
click at [577, 664] on button "Nánar" at bounding box center [572, 668] width 49 height 29
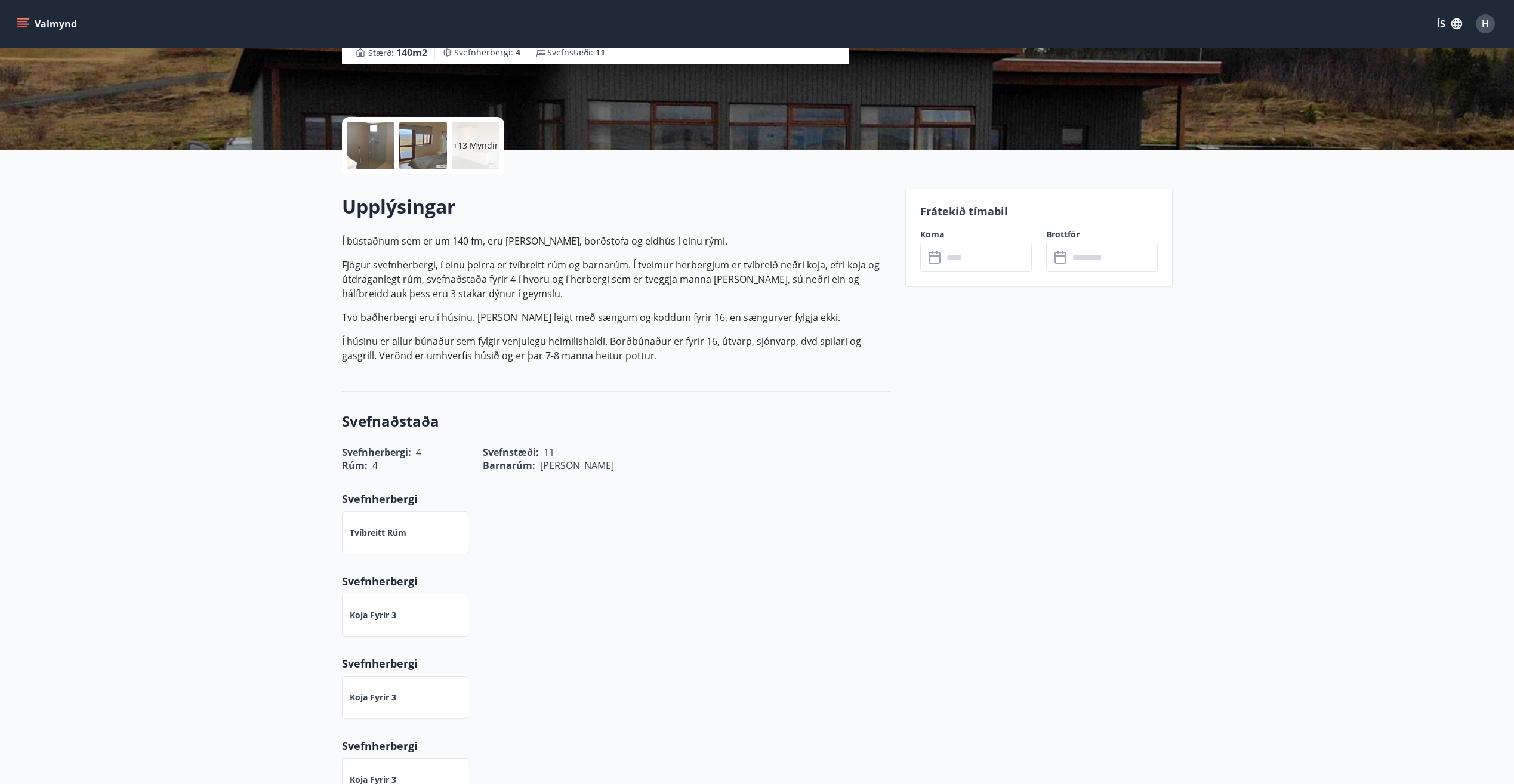
scroll to position [119, 0]
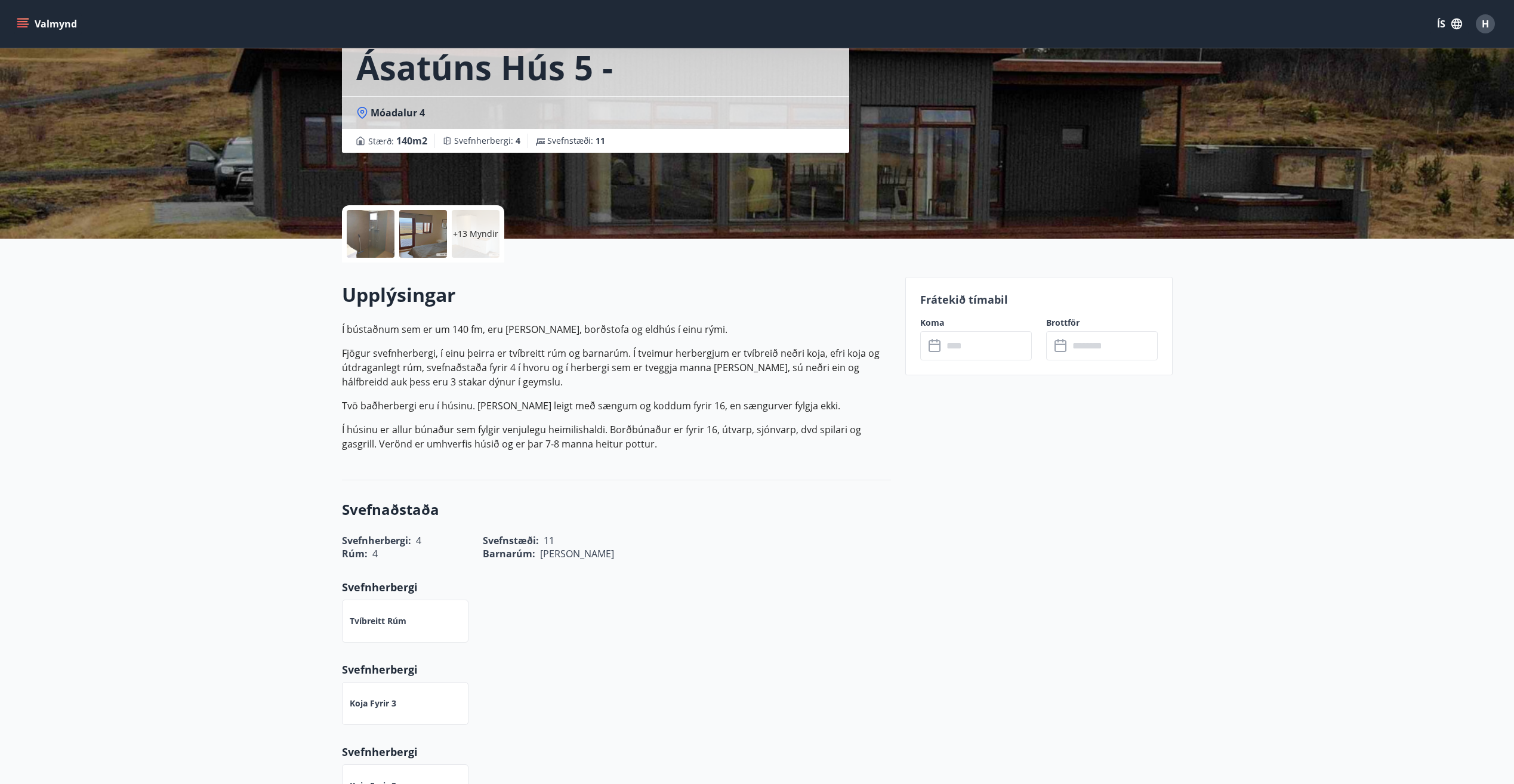
click at [955, 340] on input "text" at bounding box center [987, 345] width 89 height 29
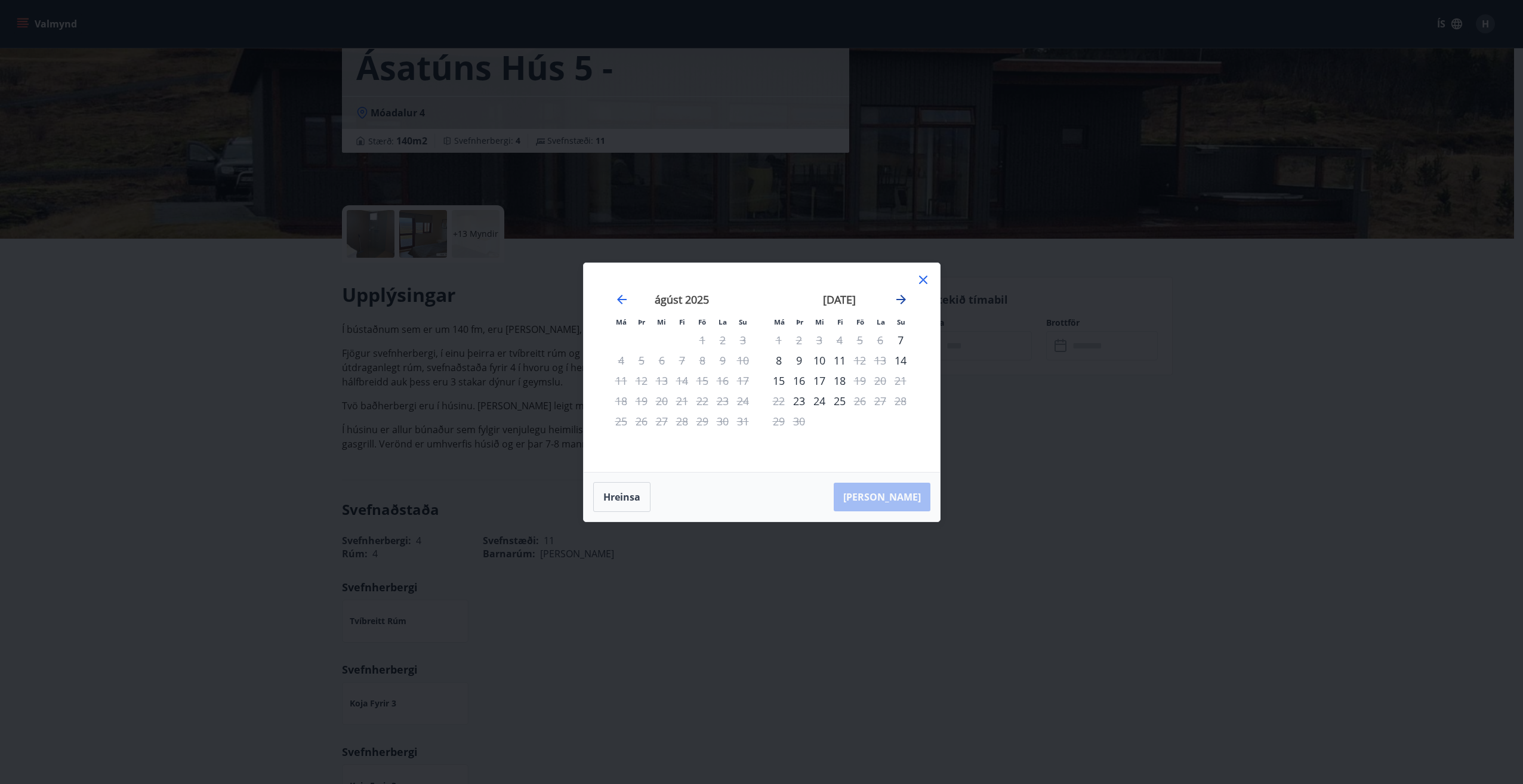
click at [900, 299] on icon "Move forward to switch to the next month." at bounding box center [901, 300] width 10 height 10
click at [746, 381] on div "21" at bounding box center [743, 381] width 20 height 20
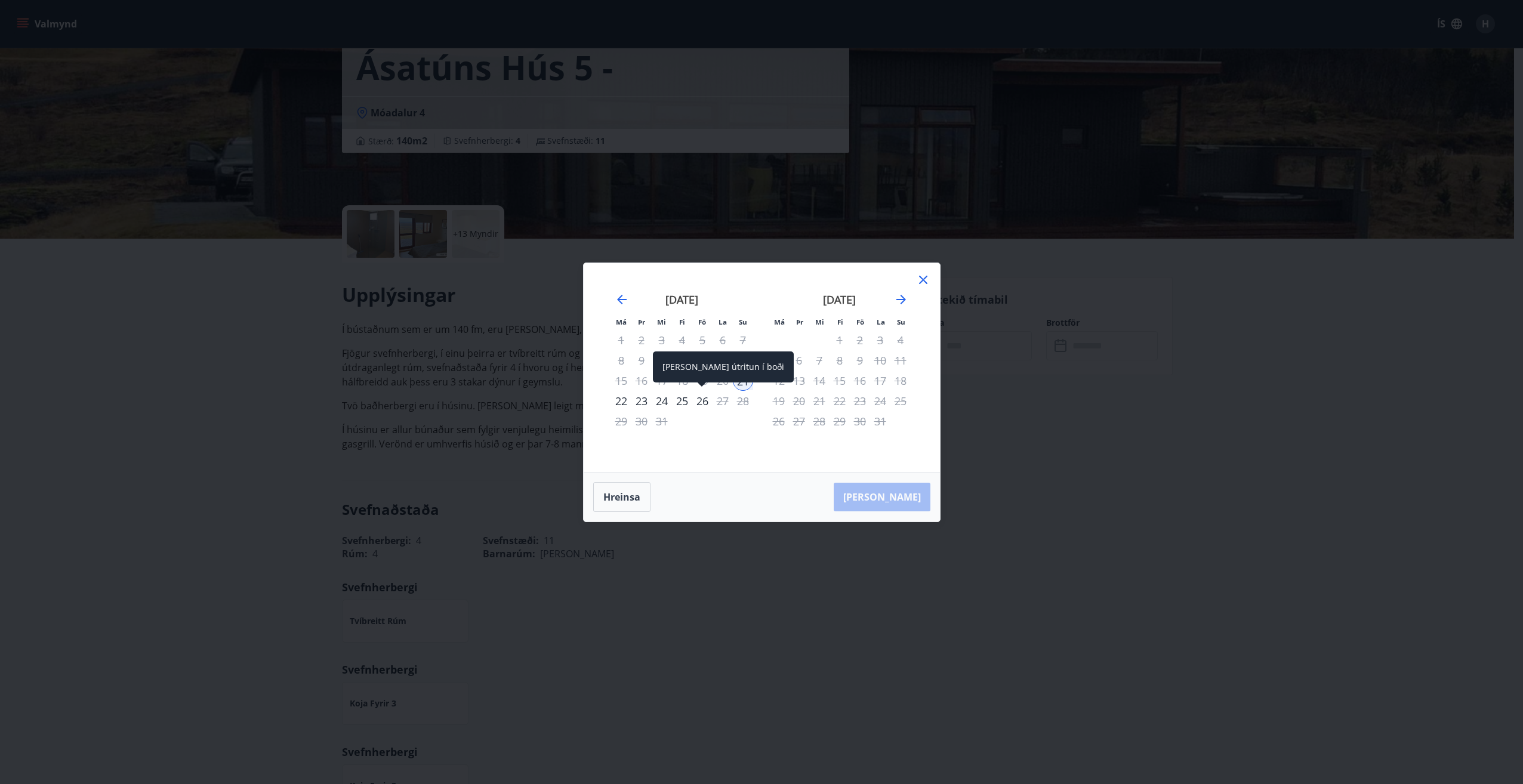
click at [701, 402] on div "26" at bounding box center [702, 401] width 20 height 20
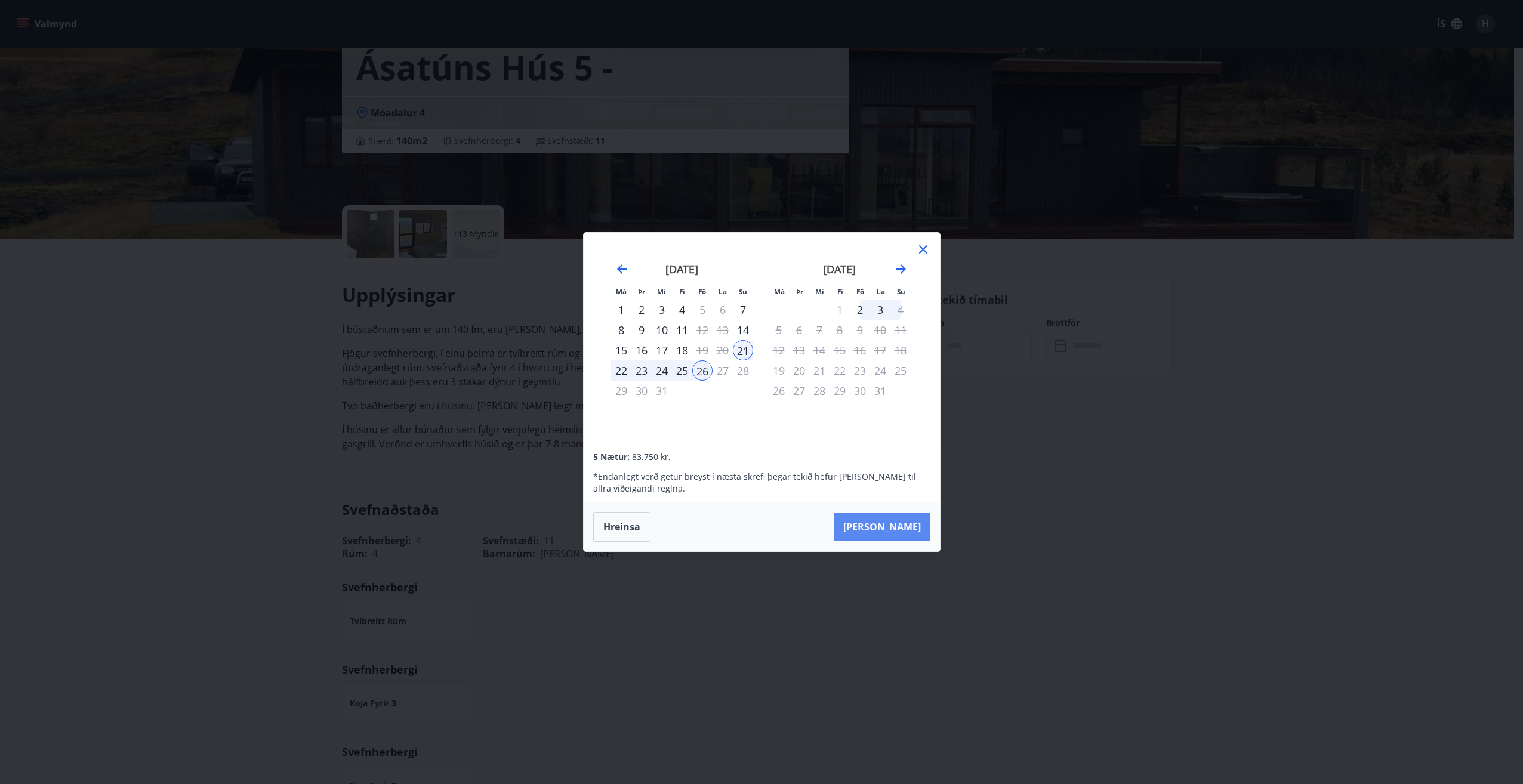
click at [906, 525] on button "Taka Frá" at bounding box center [882, 527] width 97 height 29
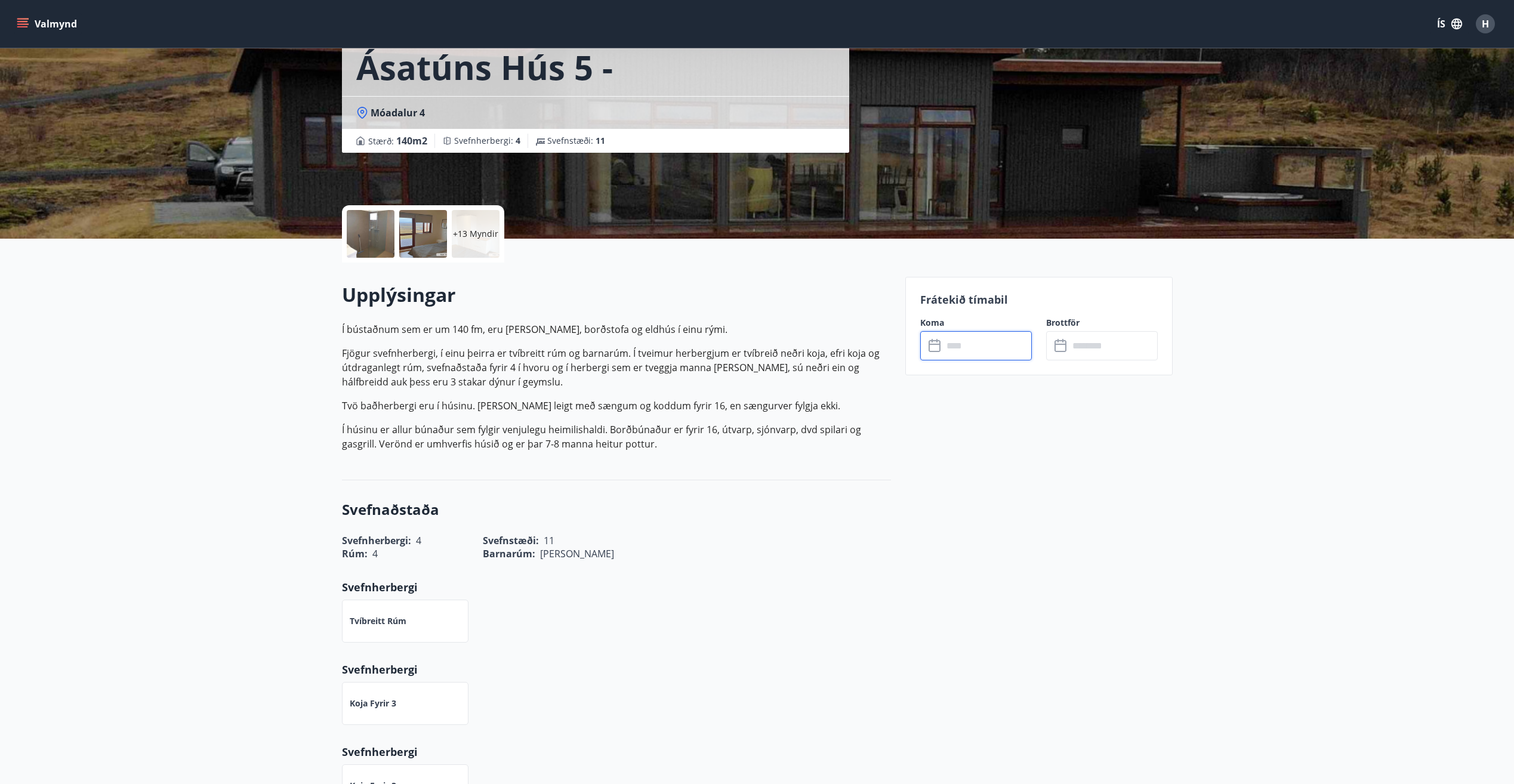
type input "******"
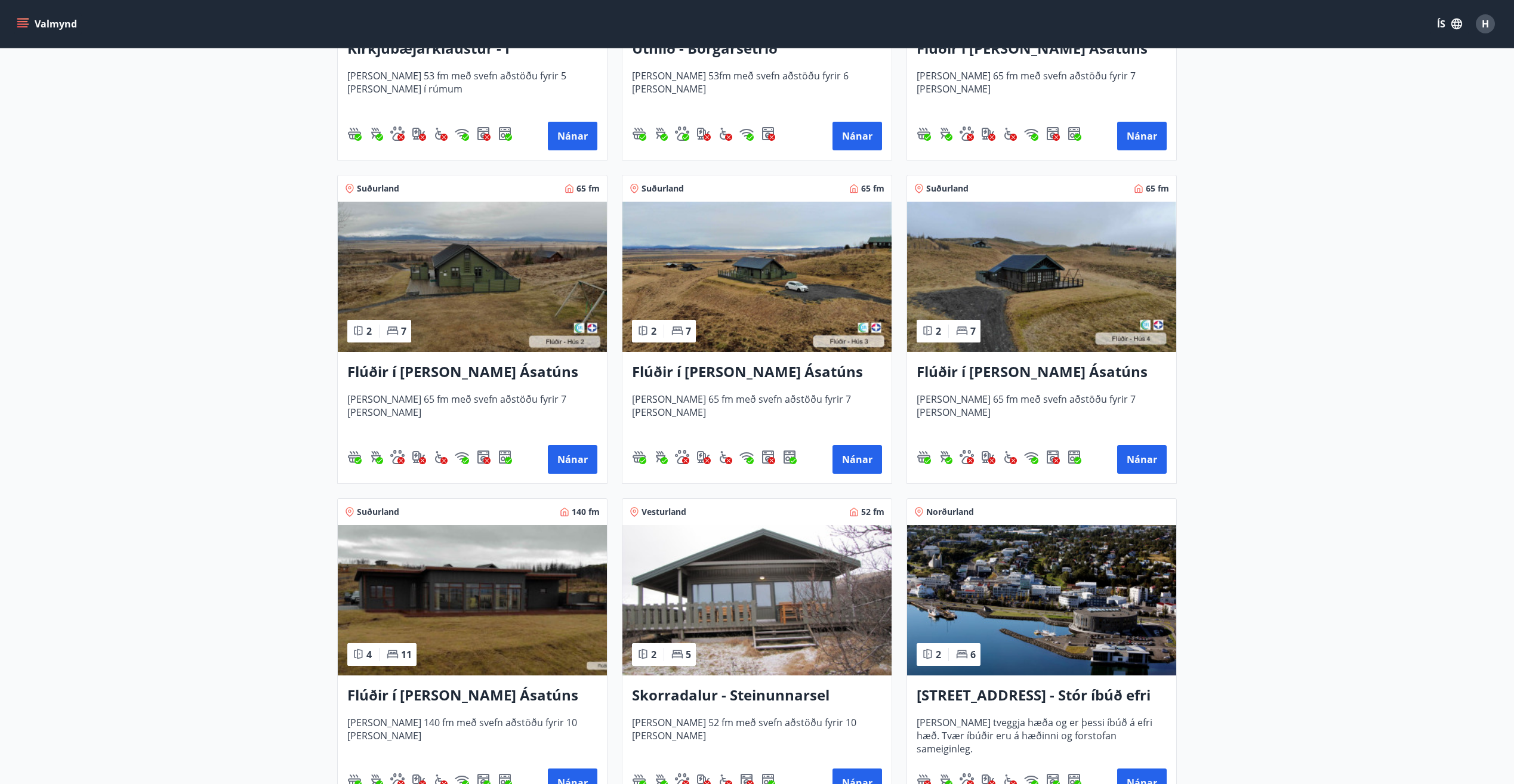
scroll to position [477, 0]
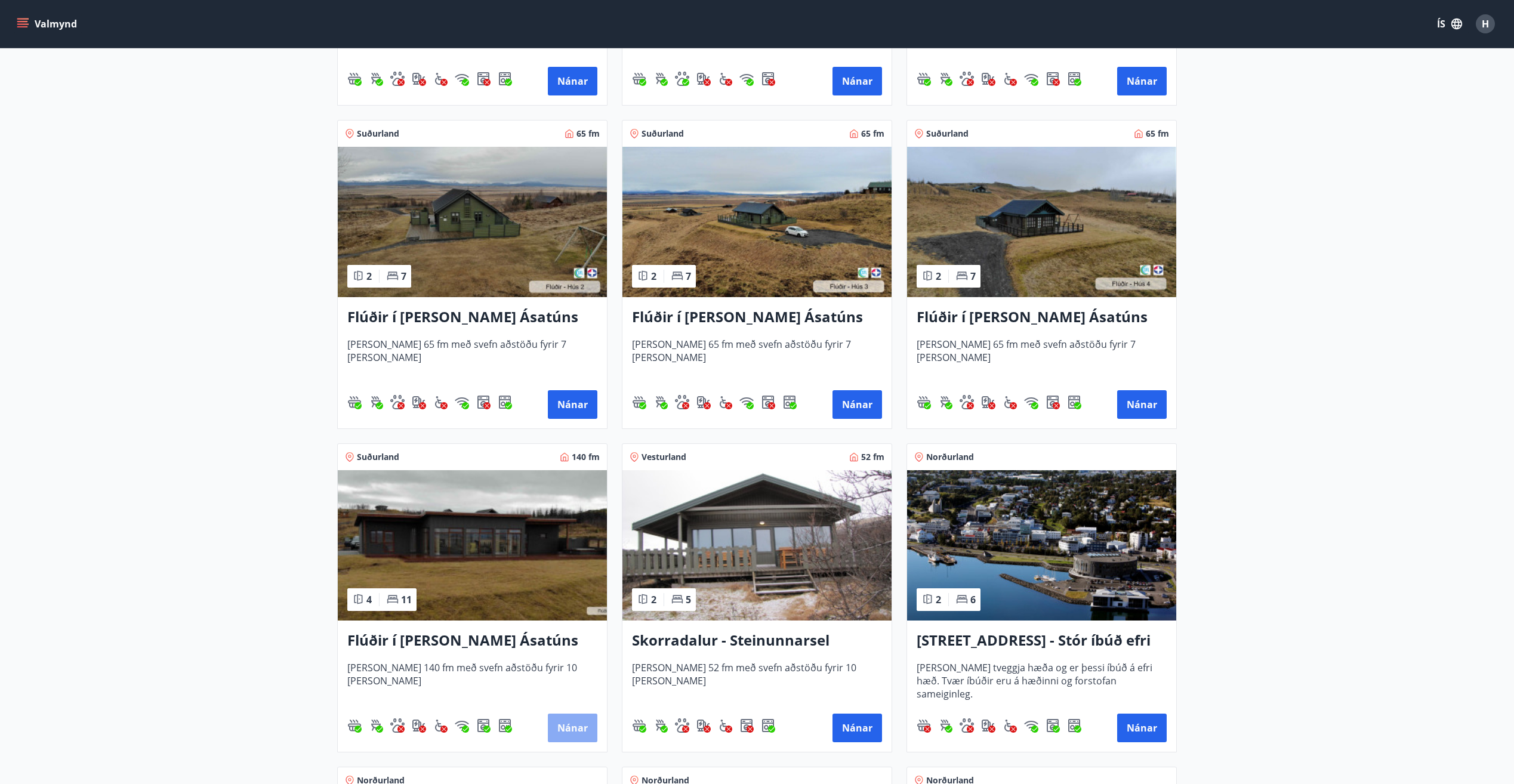
click at [579, 726] on button "Nánar" at bounding box center [572, 728] width 49 height 29
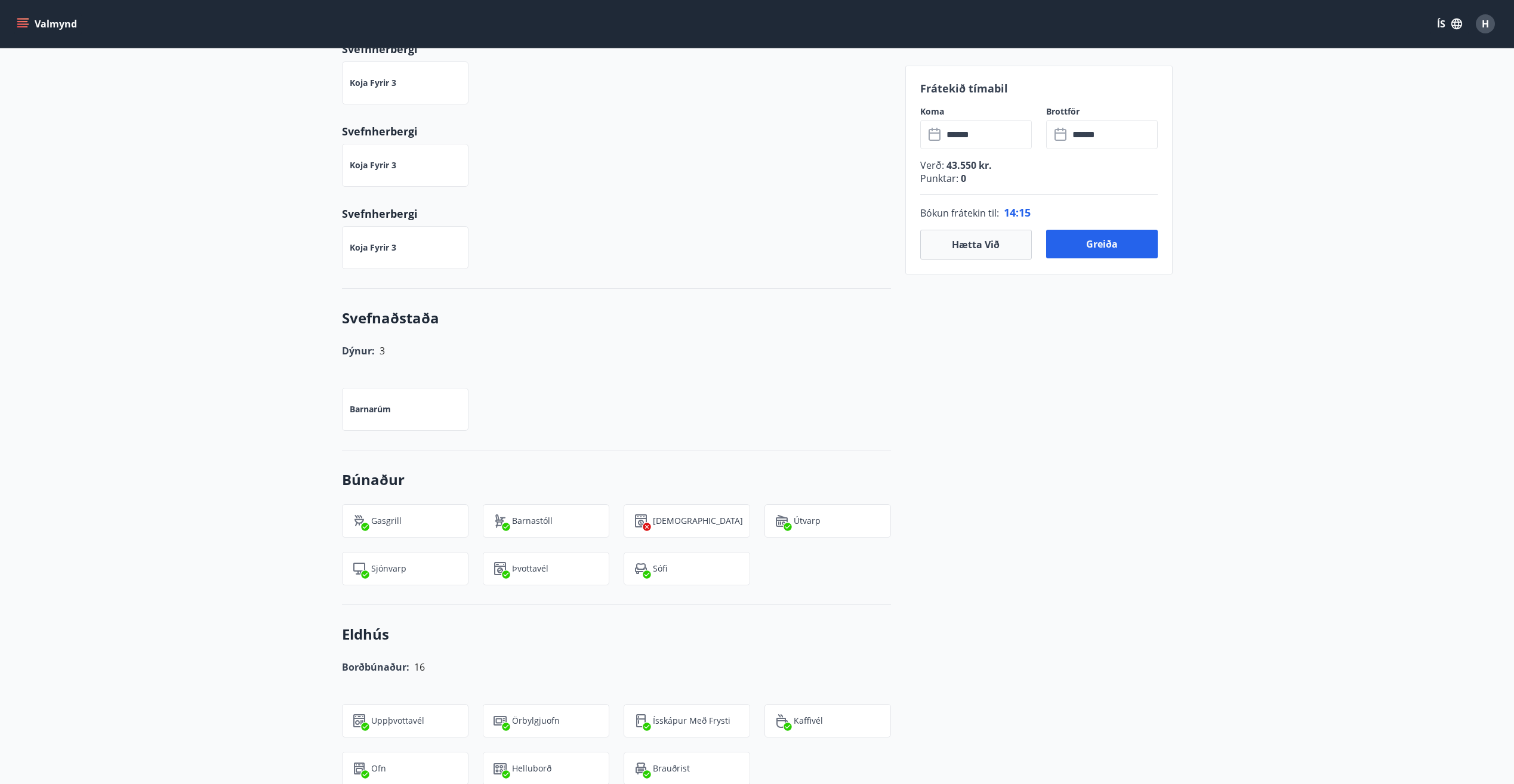
scroll to position [511, 0]
